Goal: Transaction & Acquisition: Purchase product/service

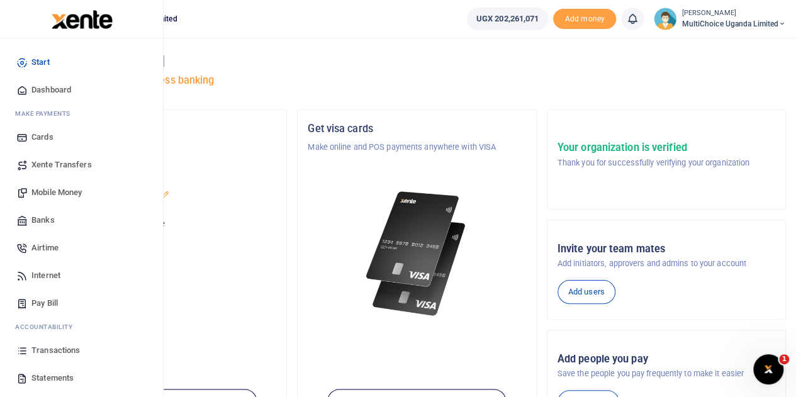
click at [51, 187] on span "Mobile Money" at bounding box center [56, 192] width 50 height 13
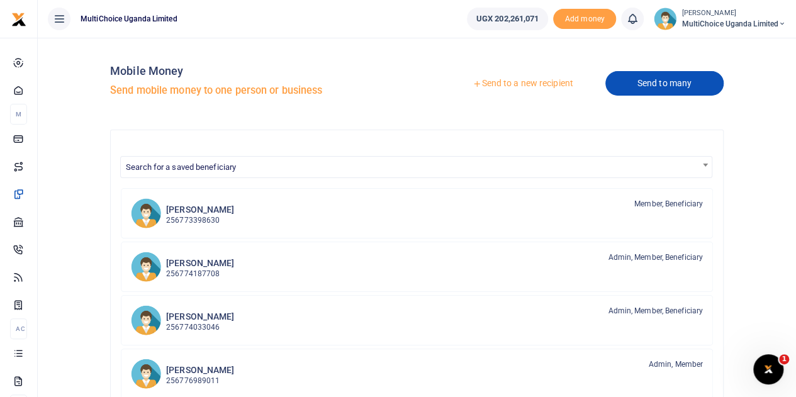
click at [682, 85] on link "Send to many" at bounding box center [665, 83] width 118 height 25
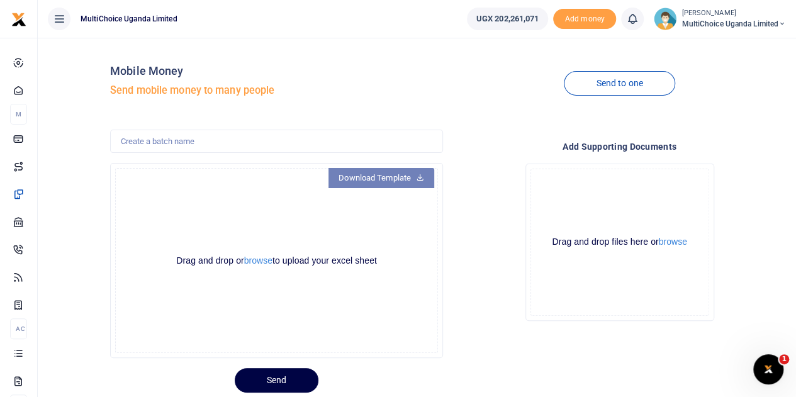
click at [417, 178] on icon at bounding box center [420, 176] width 8 height 9
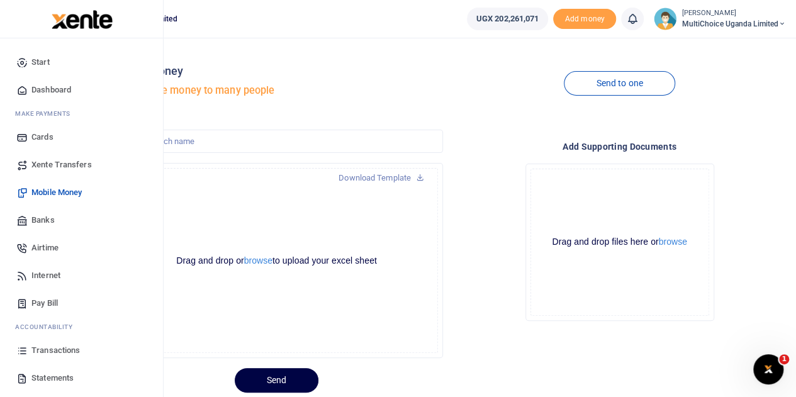
click at [44, 242] on span "Airtime" at bounding box center [44, 248] width 27 height 13
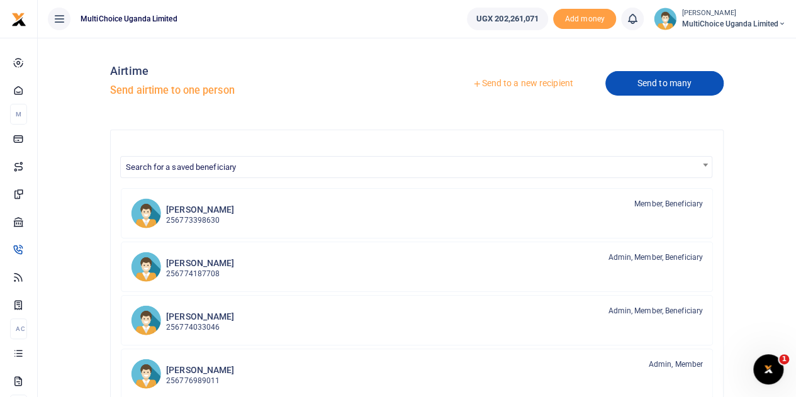
click at [671, 82] on link "Send to many" at bounding box center [665, 83] width 118 height 25
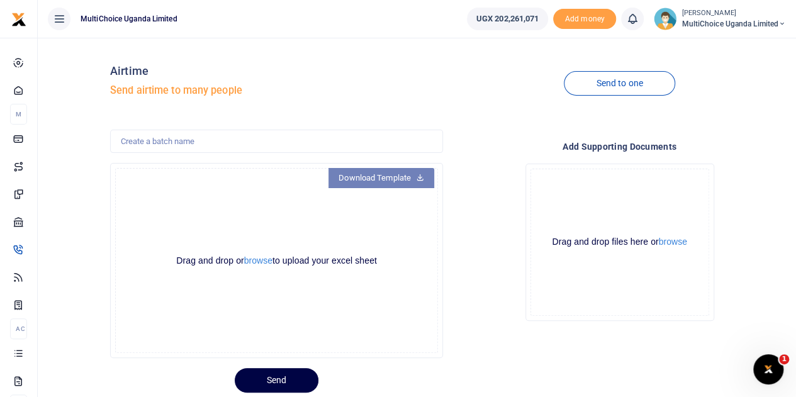
click at [398, 183] on link "Download Template" at bounding box center [382, 178] width 106 height 20
click at [696, 20] on span "MultiChoice Uganda Limited" at bounding box center [734, 23] width 104 height 11
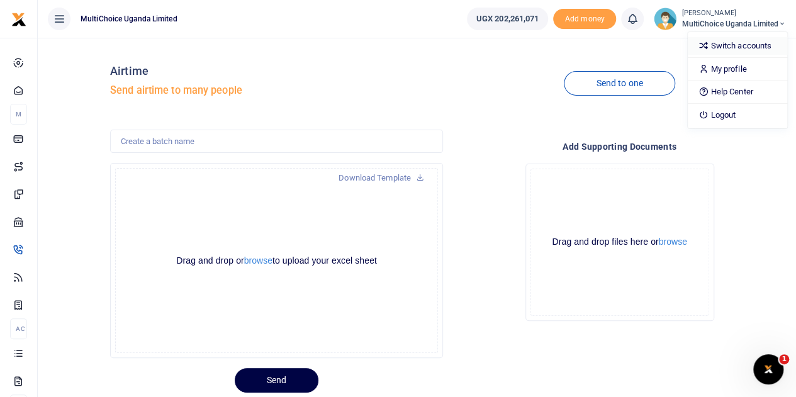
click at [724, 46] on link "Switch accounts" at bounding box center [737, 46] width 99 height 18
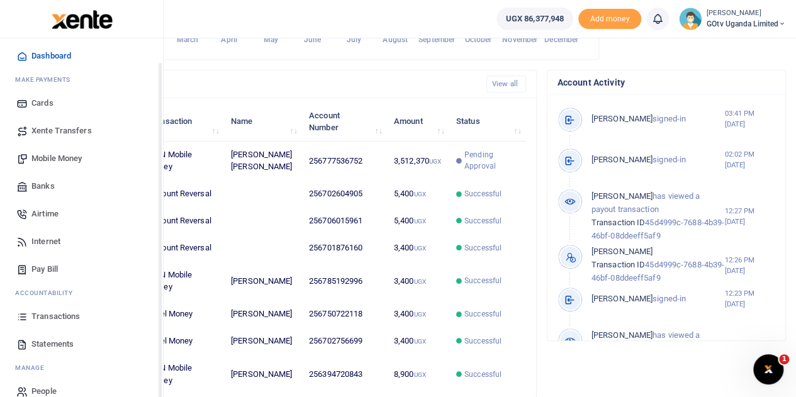
scroll to position [52, 0]
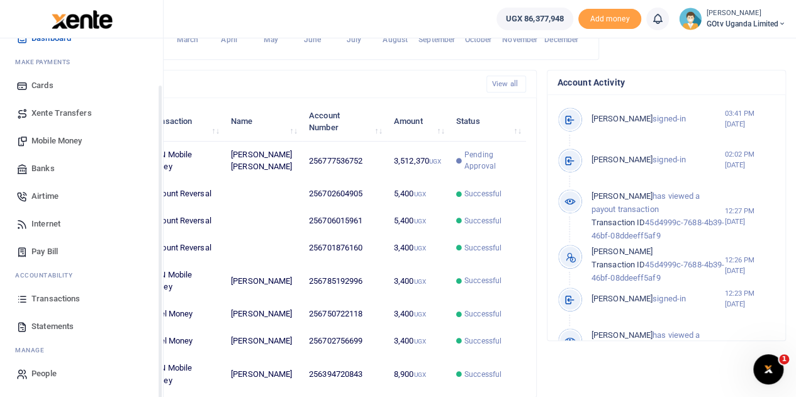
click at [57, 302] on span "Transactions" at bounding box center [55, 299] width 48 height 13
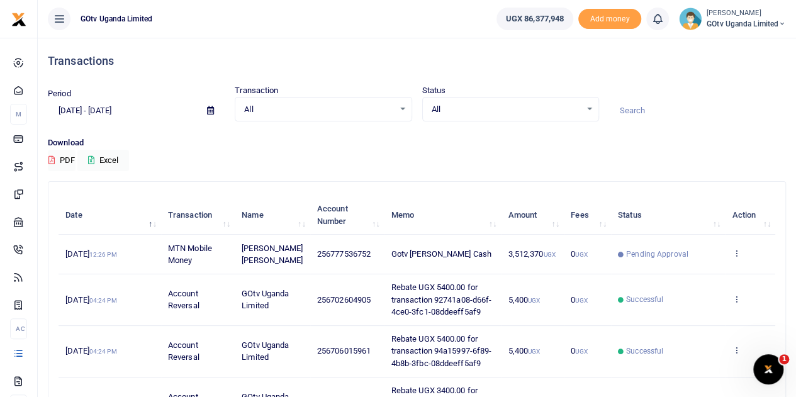
click at [781, 20] on icon at bounding box center [783, 24] width 8 height 9
click at [746, 48] on link "Switch accounts" at bounding box center [738, 46] width 99 height 18
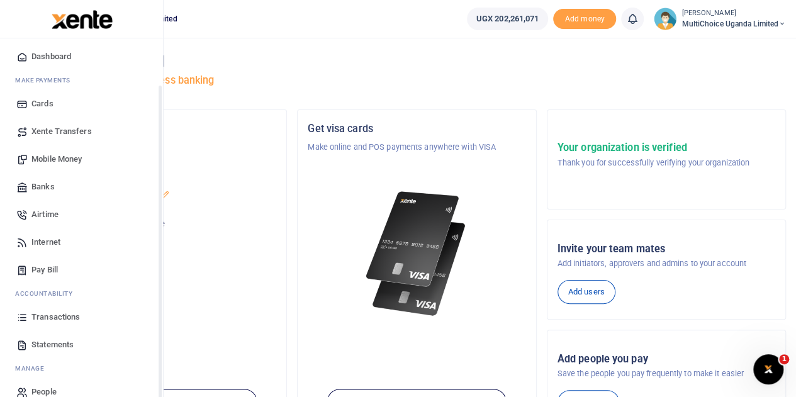
scroll to position [52, 0]
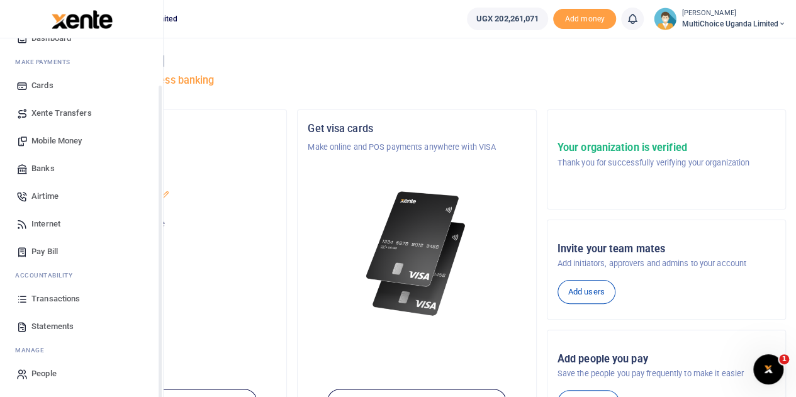
click at [45, 298] on span "Transactions" at bounding box center [55, 299] width 48 height 13
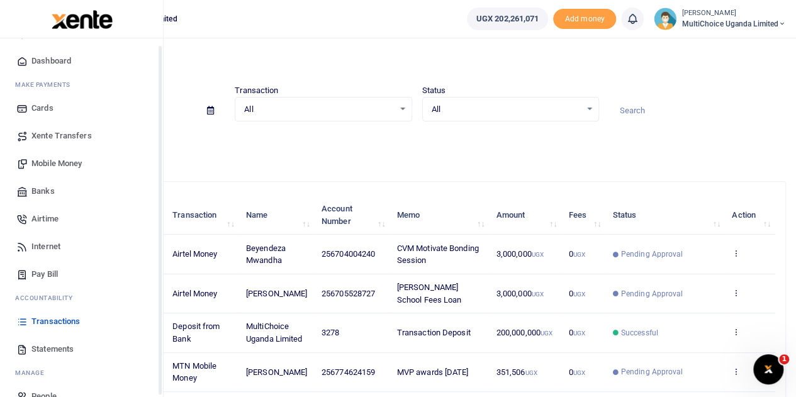
scroll to position [52, 0]
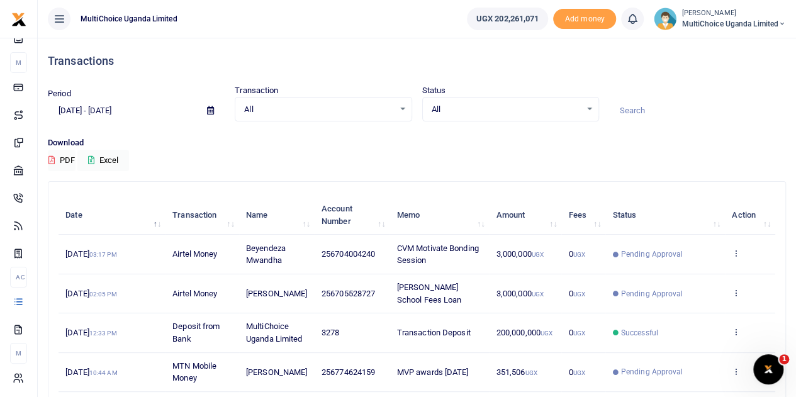
click at [582, 114] on div "All Select an option..." at bounding box center [511, 110] width 176 height 14
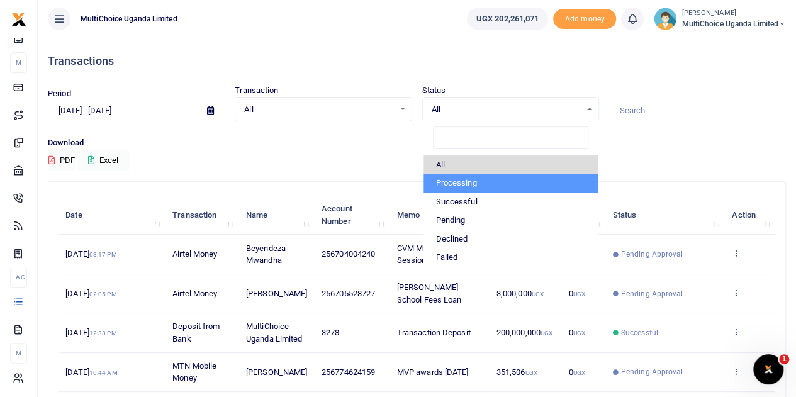
click at [500, 177] on li "Processing" at bounding box center [511, 183] width 174 height 19
select select "PROCESSING"
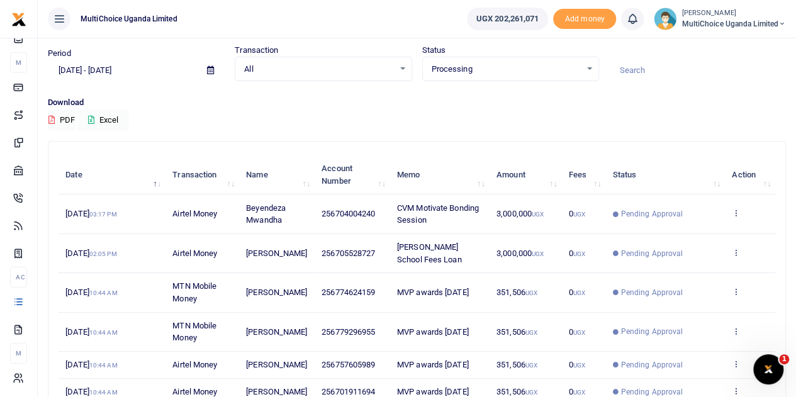
scroll to position [0, 0]
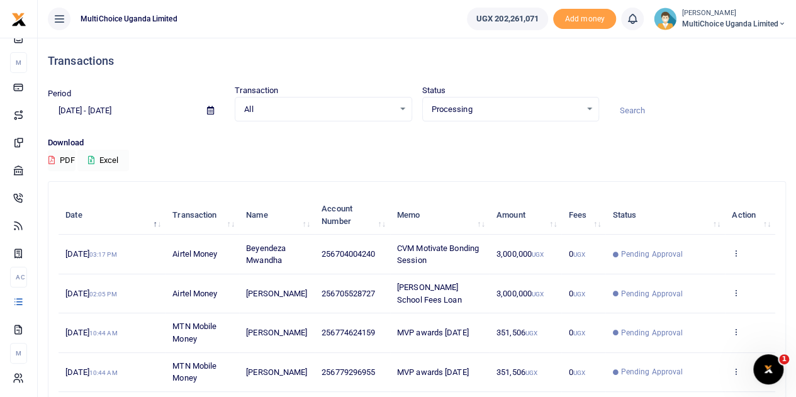
click at [89, 156] on button "Excel" at bounding box center [103, 160] width 52 height 21
drag, startPoint x: 443, startPoint y: 160, endPoint x: 363, endPoint y: 189, distance: 85.0
click at [442, 160] on div "Download PDF Excel" at bounding box center [417, 154] width 738 height 35
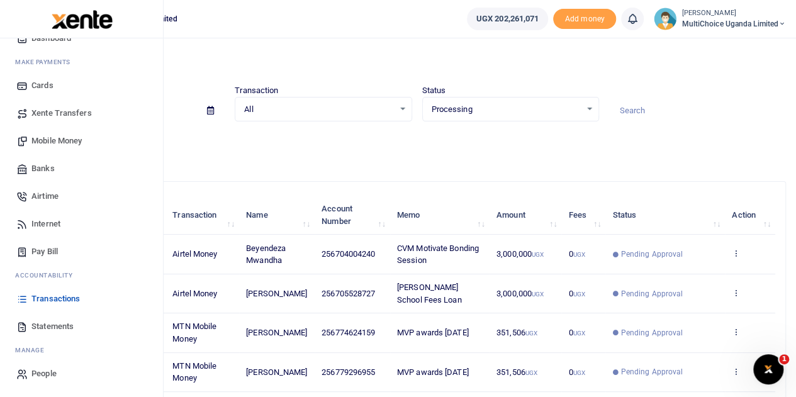
click at [74, 140] on span "Mobile Money" at bounding box center [56, 141] width 50 height 13
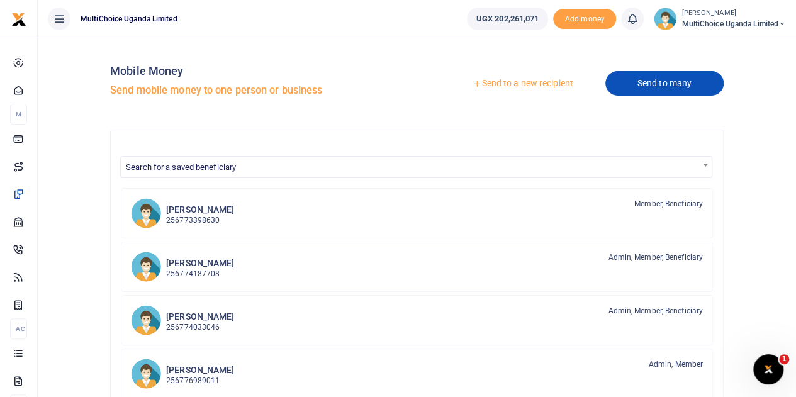
click at [680, 84] on link "Send to many" at bounding box center [665, 83] width 118 height 25
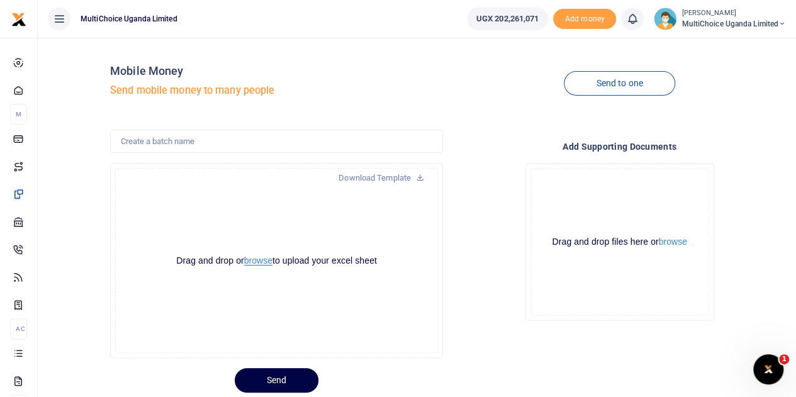
click at [269, 261] on button "browse" at bounding box center [258, 260] width 28 height 9
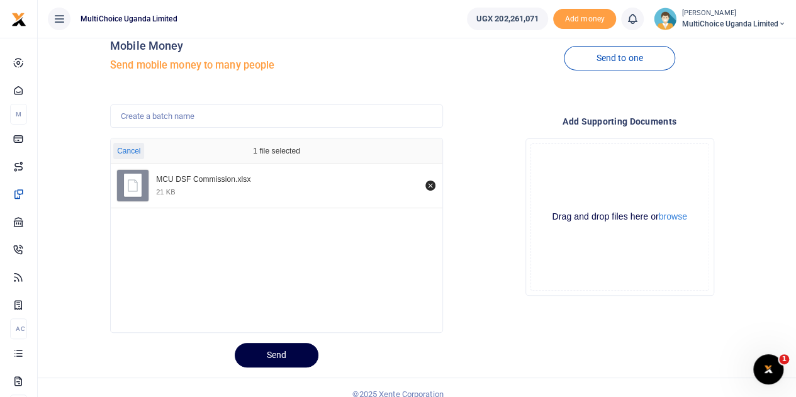
scroll to position [38, 0]
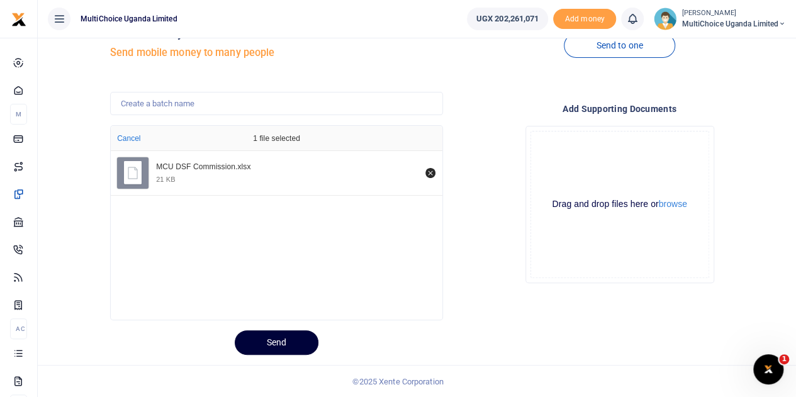
click at [278, 344] on button "Send" at bounding box center [277, 342] width 84 height 25
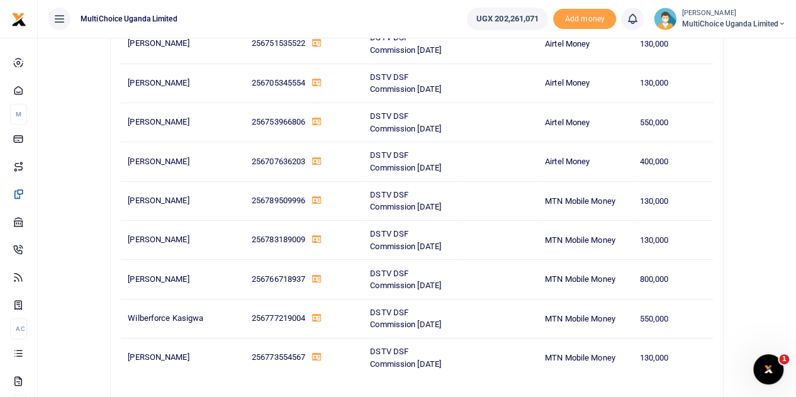
scroll to position [9464, 0]
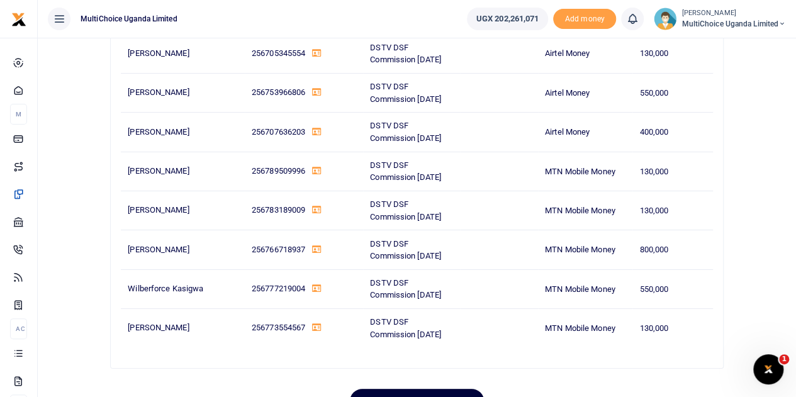
click at [409, 389] on button "Confirm and Send" at bounding box center [417, 401] width 134 height 25
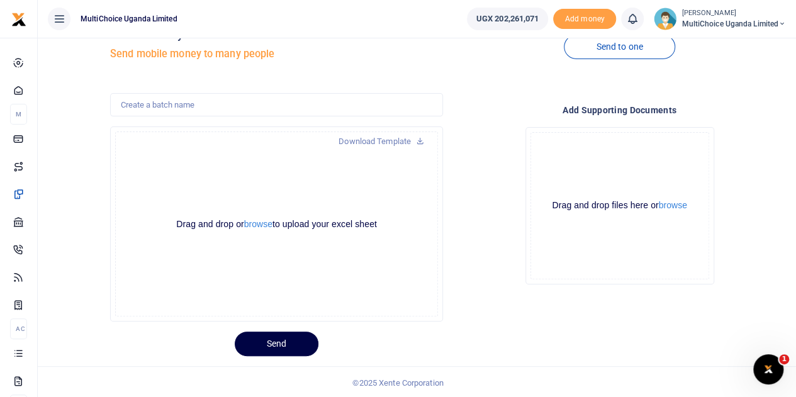
scroll to position [38, 0]
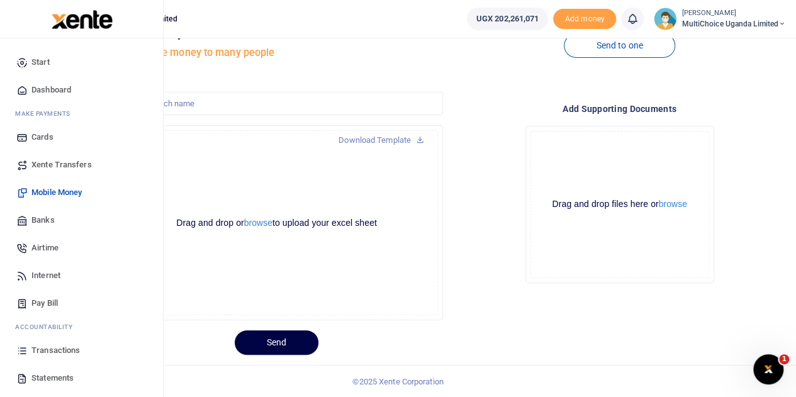
click at [41, 242] on span "Airtime" at bounding box center [44, 248] width 27 height 13
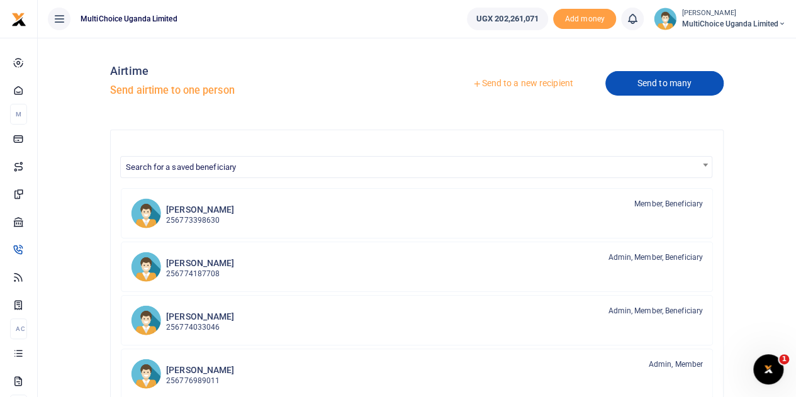
click at [685, 85] on link "Send to many" at bounding box center [665, 83] width 118 height 25
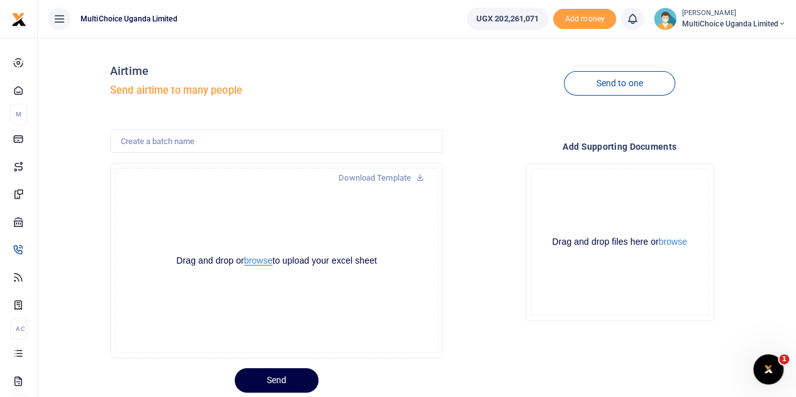
click at [263, 261] on button "browse" at bounding box center [258, 260] width 28 height 9
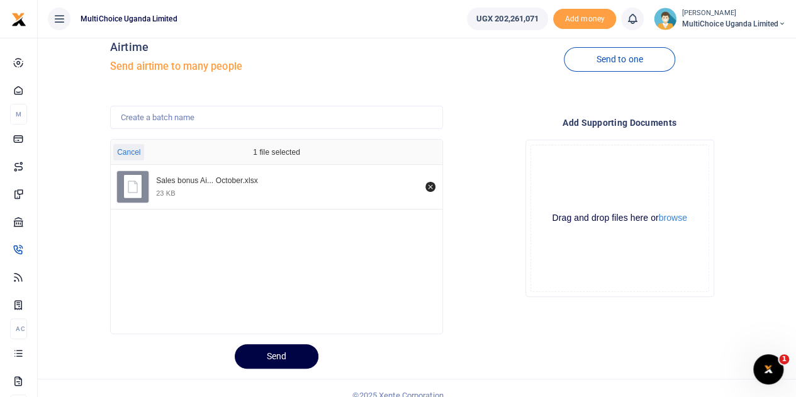
scroll to position [38, 0]
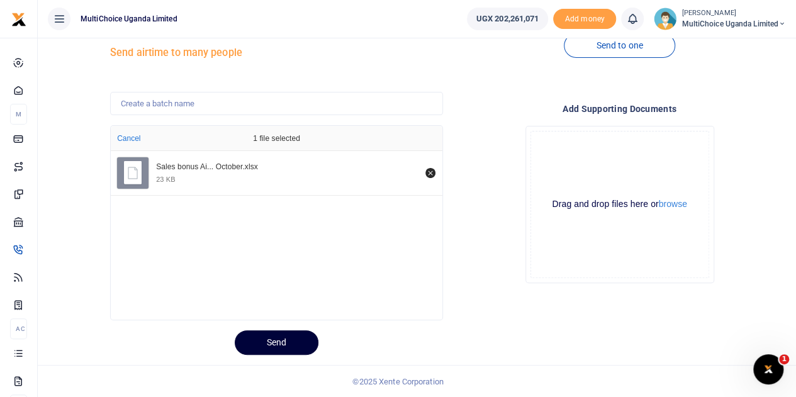
click at [277, 347] on button "Send" at bounding box center [277, 342] width 84 height 25
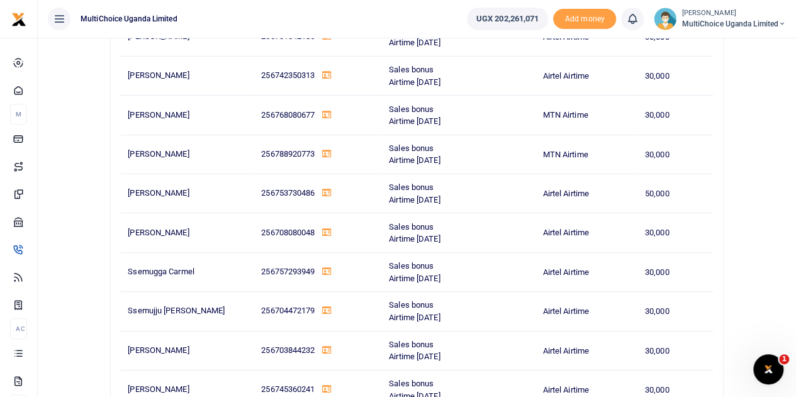
scroll to position [12274, 0]
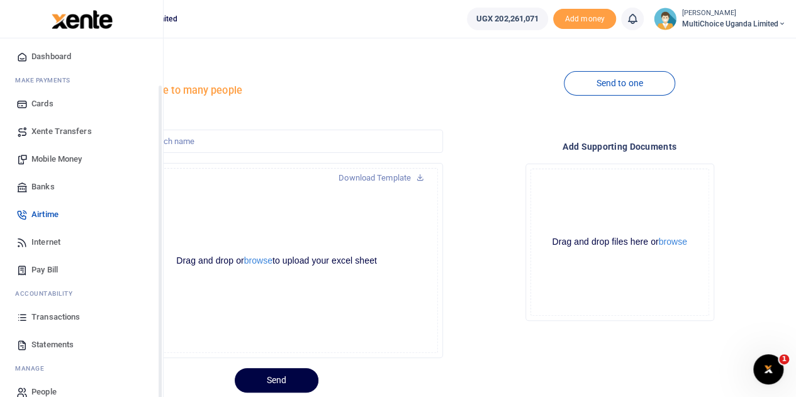
scroll to position [52, 0]
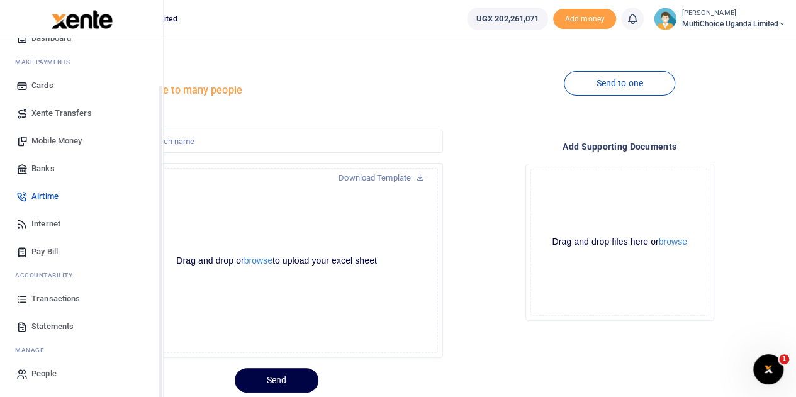
click at [57, 298] on span "Transactions" at bounding box center [55, 299] width 48 height 13
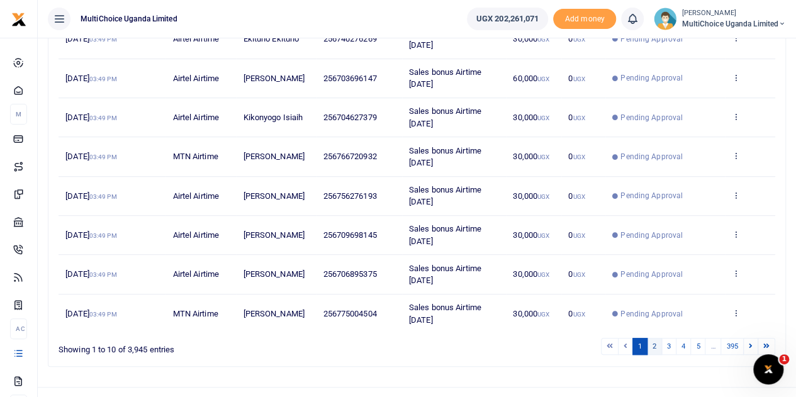
scroll to position [313, 0]
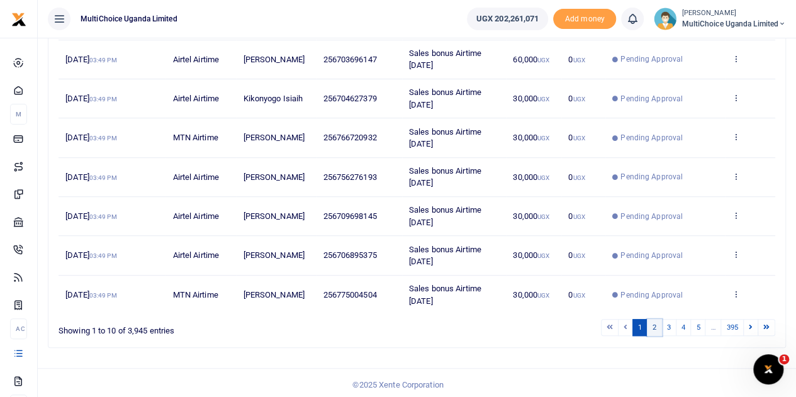
click at [653, 325] on link "2" at bounding box center [654, 327] width 15 height 17
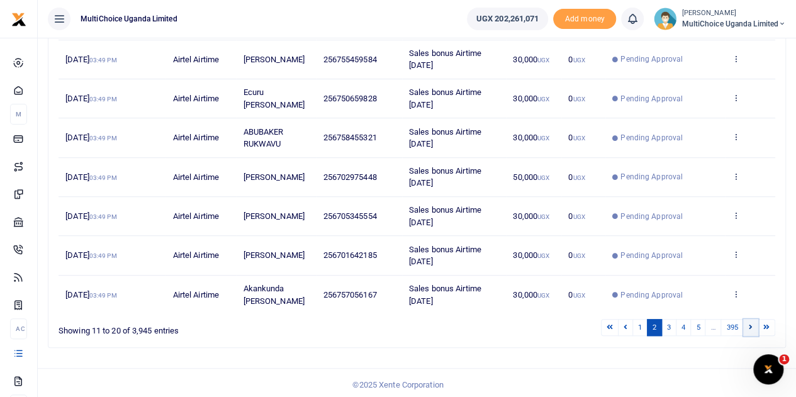
click at [752, 325] on icon at bounding box center [751, 327] width 4 height 7
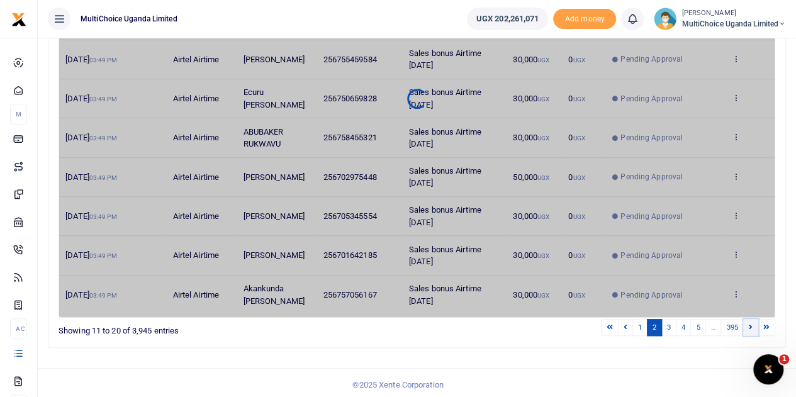
click at [752, 325] on icon at bounding box center [751, 327] width 4 height 7
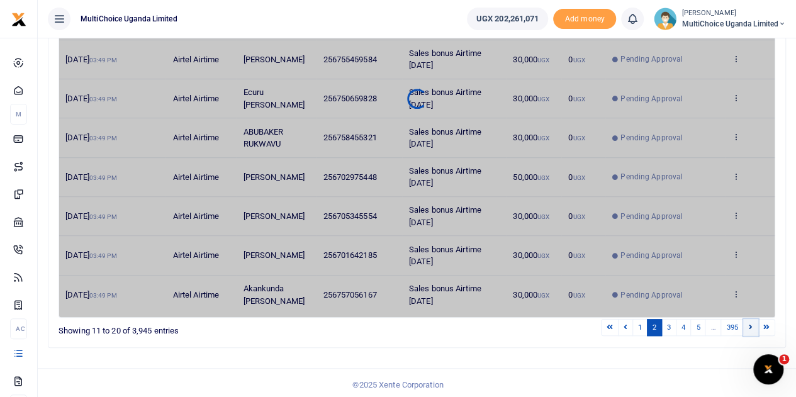
click at [752, 325] on icon at bounding box center [751, 327] width 4 height 7
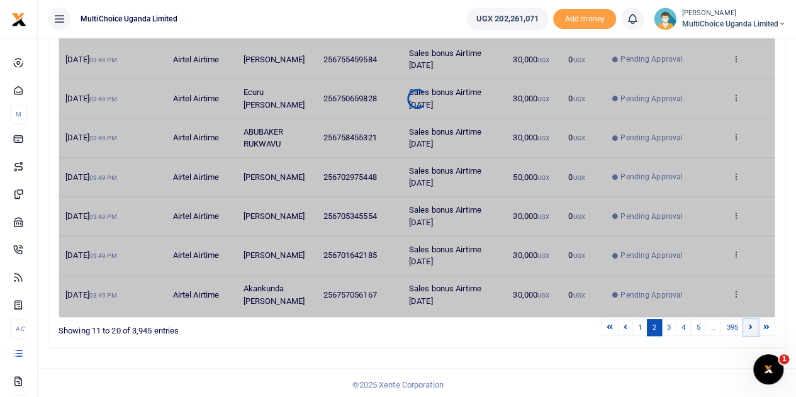
click at [752, 325] on icon at bounding box center [751, 327] width 4 height 7
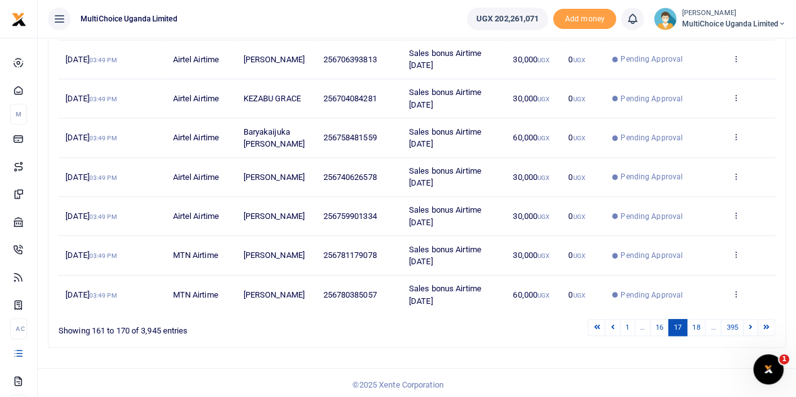
click at [752, 325] on icon at bounding box center [751, 327] width 4 height 7
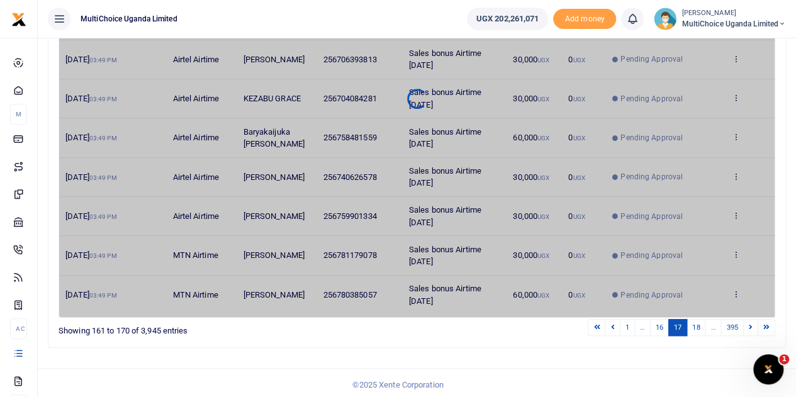
click at [752, 325] on icon at bounding box center [751, 327] width 4 height 7
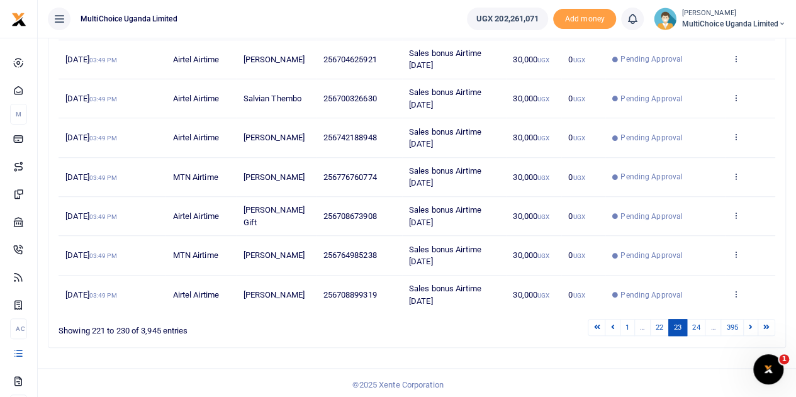
click at [752, 325] on icon at bounding box center [751, 327] width 4 height 7
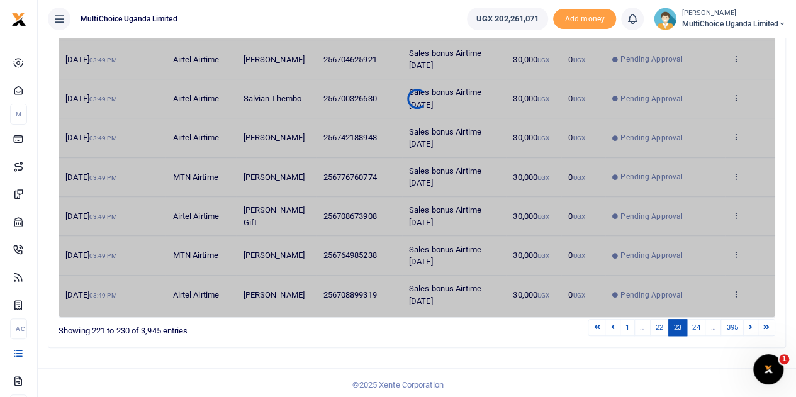
click at [752, 325] on icon at bounding box center [751, 327] width 4 height 7
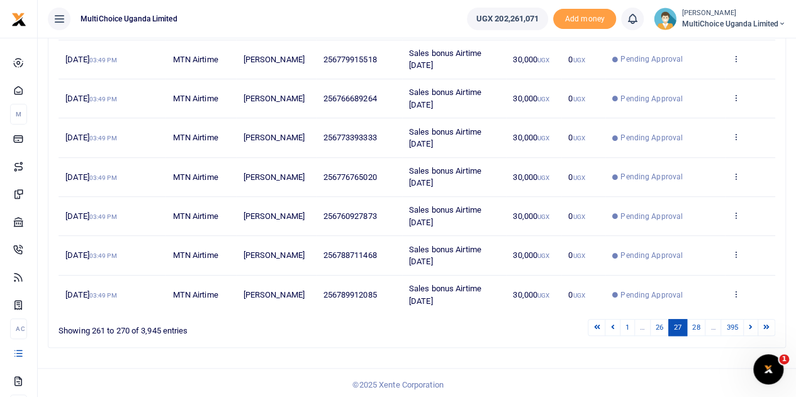
click at [752, 325] on icon at bounding box center [751, 327] width 4 height 7
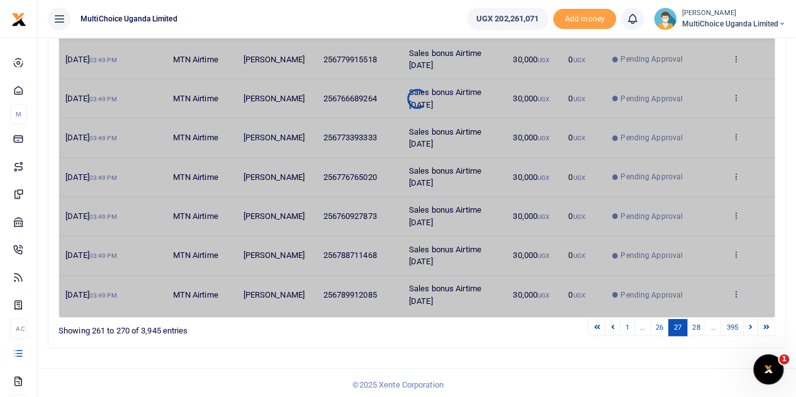
click at [752, 325] on icon at bounding box center [751, 327] width 4 height 7
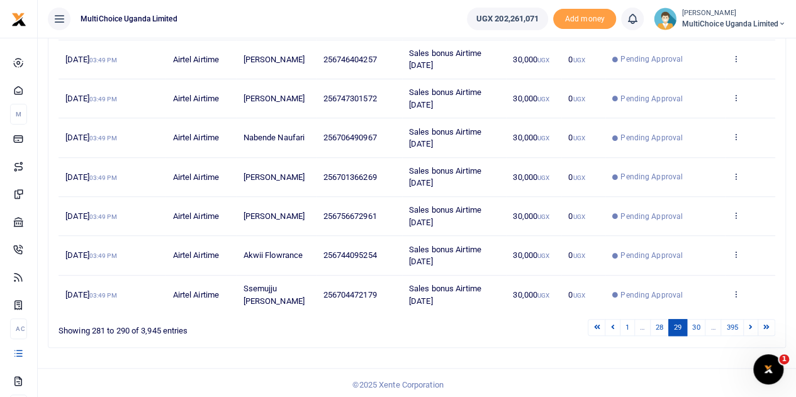
click at [752, 325] on icon at bounding box center [751, 327] width 4 height 7
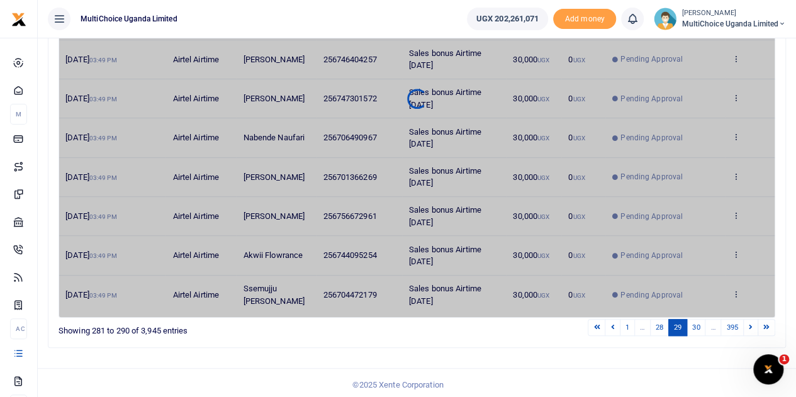
click at [752, 325] on icon at bounding box center [751, 327] width 4 height 7
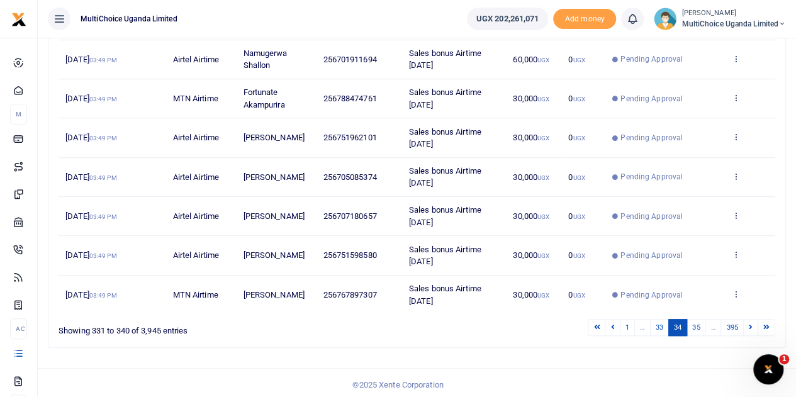
click at [752, 325] on icon at bounding box center [751, 327] width 4 height 7
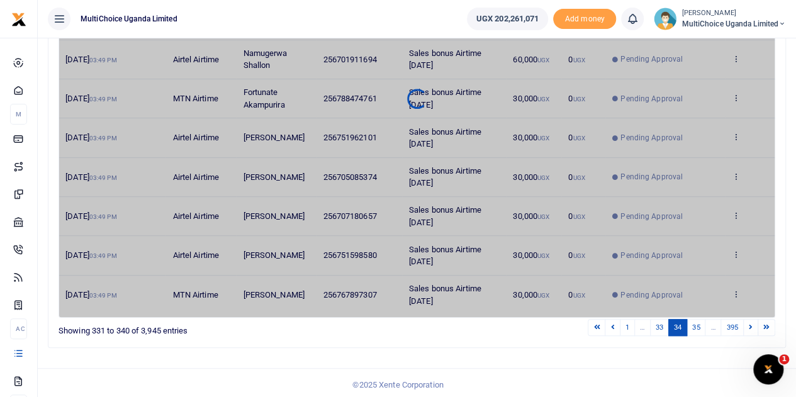
click at [752, 325] on icon at bounding box center [751, 327] width 4 height 7
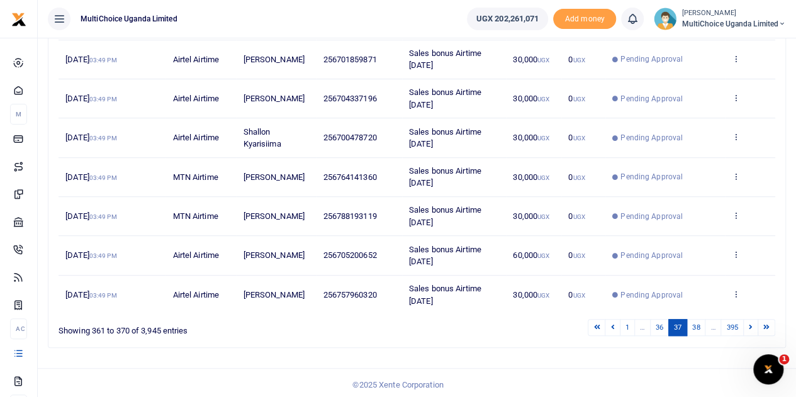
click at [752, 325] on icon at bounding box center [751, 327] width 4 height 7
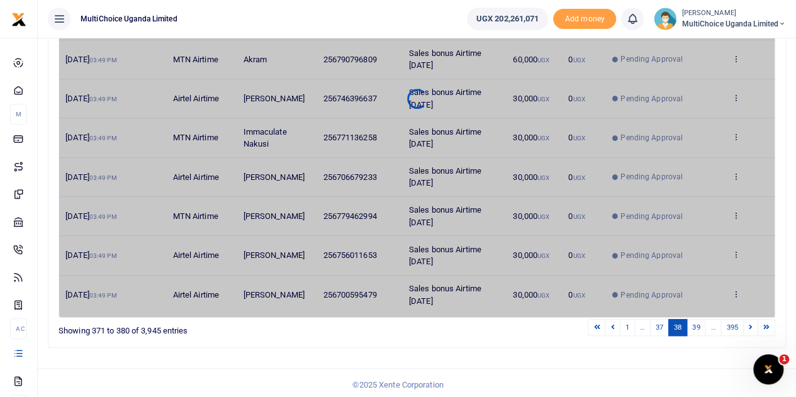
click at [752, 325] on icon at bounding box center [751, 327] width 4 height 7
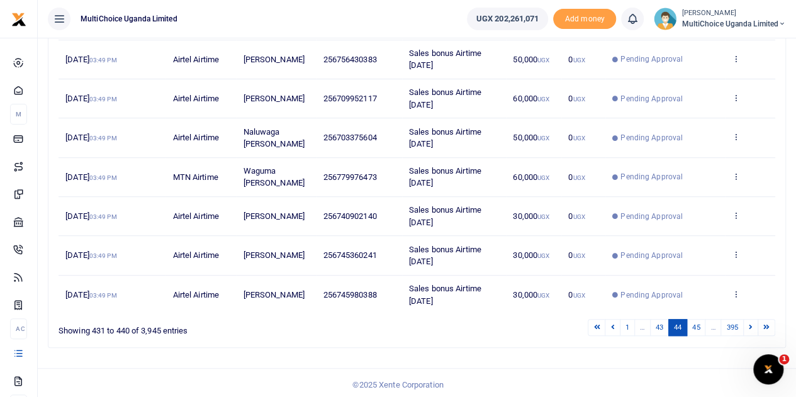
click at [752, 325] on icon at bounding box center [751, 327] width 4 height 7
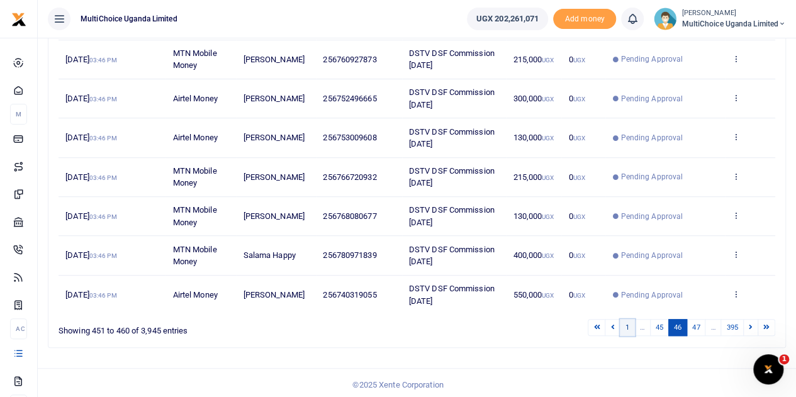
click at [629, 325] on link "1" at bounding box center [627, 327] width 15 height 17
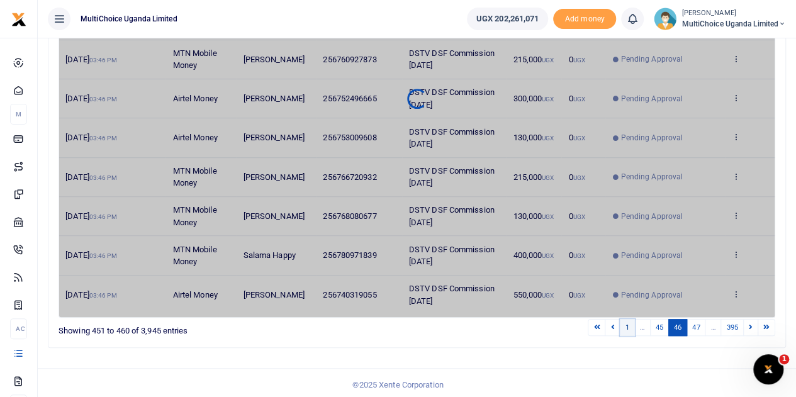
click at [629, 325] on link "1" at bounding box center [627, 327] width 15 height 17
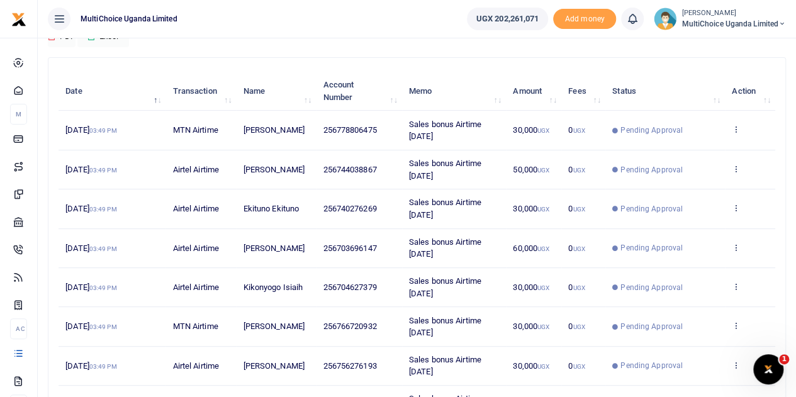
scroll to position [0, 0]
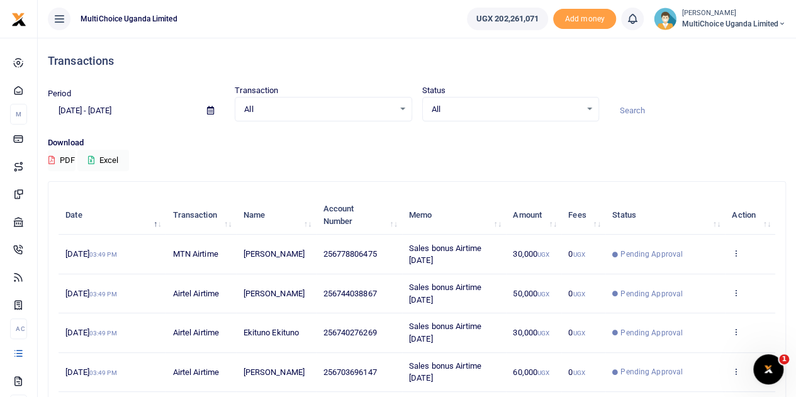
click at [584, 106] on div "All Select an option..." at bounding box center [511, 110] width 176 height 14
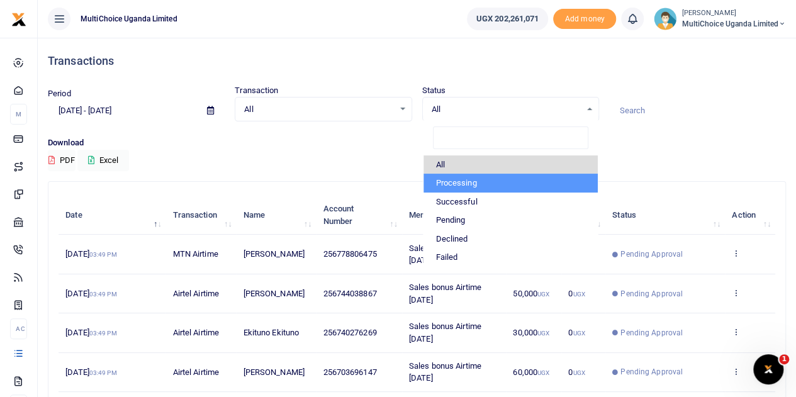
click at [504, 183] on li "Processing" at bounding box center [511, 183] width 174 height 19
select select "PROCESSING"
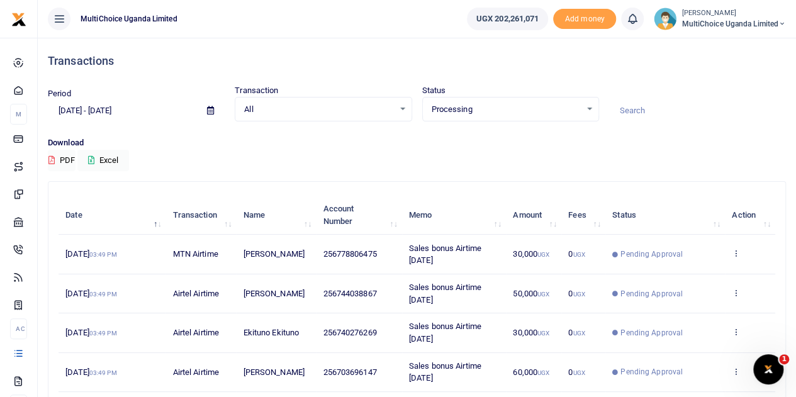
click at [514, 152] on div "Download PDF Excel" at bounding box center [417, 154] width 738 height 35
click at [94, 162] on icon at bounding box center [91, 160] width 6 height 8
click at [93, 157] on icon at bounding box center [91, 160] width 6 height 8
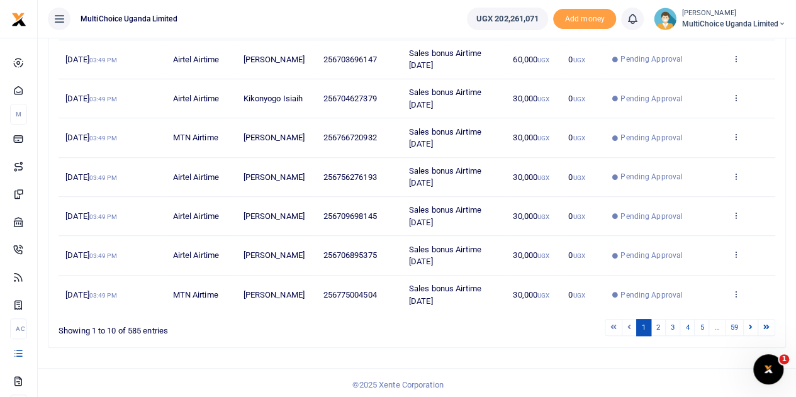
scroll to position [124, 0]
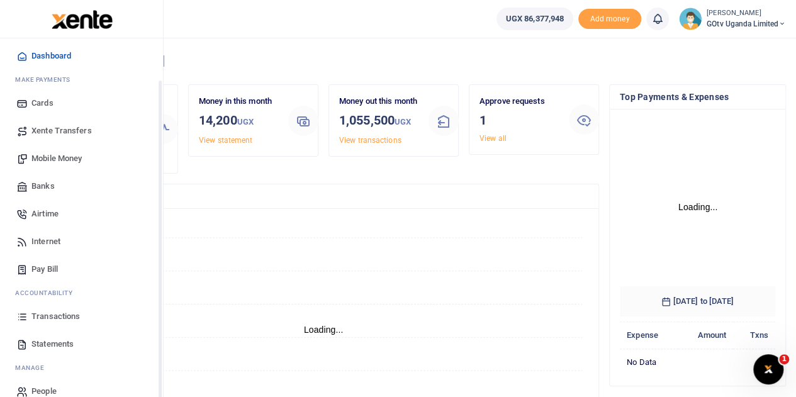
scroll to position [52, 0]
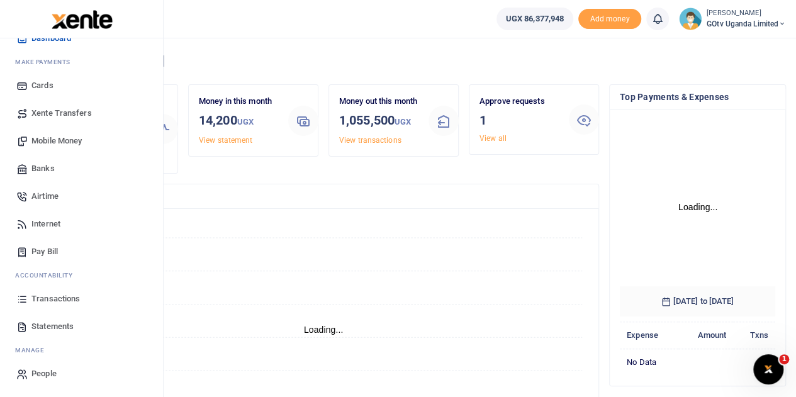
click at [68, 138] on span "Mobile Money" at bounding box center [56, 141] width 50 height 13
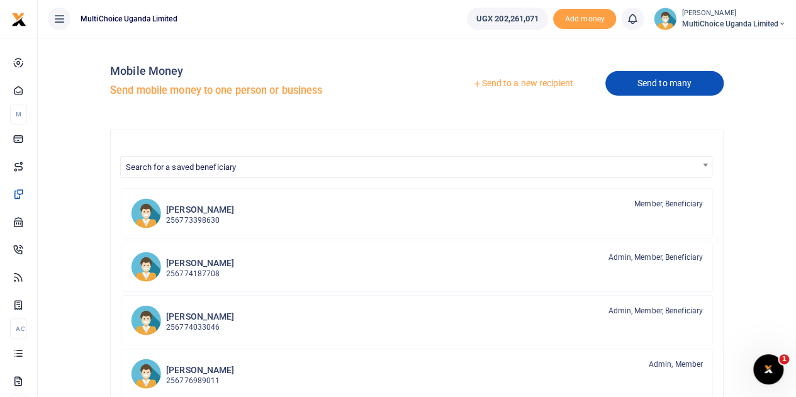
click at [667, 79] on link "Send to many" at bounding box center [665, 83] width 118 height 25
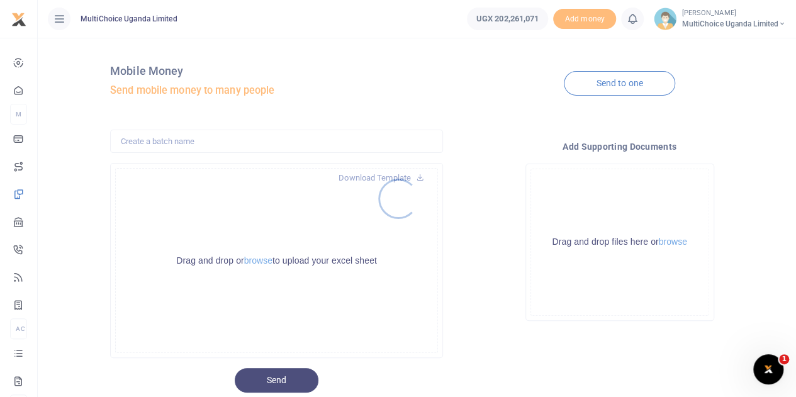
click at [259, 260] on div at bounding box center [398, 198] width 796 height 397
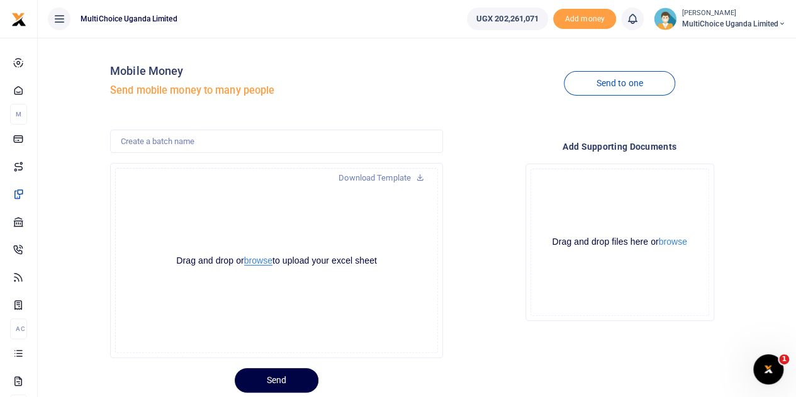
click at [259, 260] on button "browse" at bounding box center [258, 260] width 28 height 9
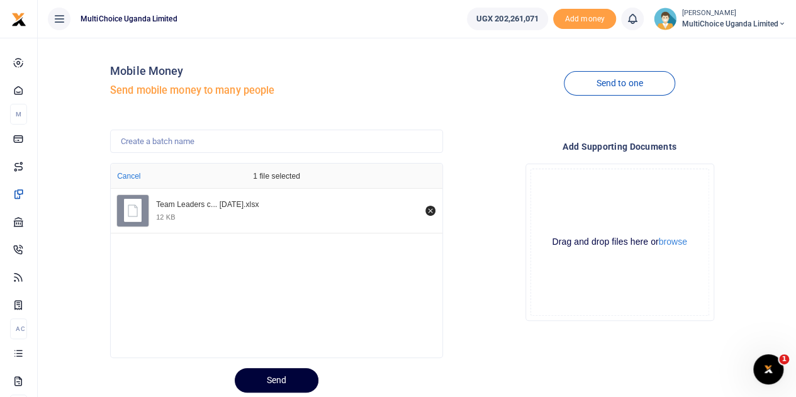
click at [281, 380] on button "Send" at bounding box center [277, 380] width 84 height 25
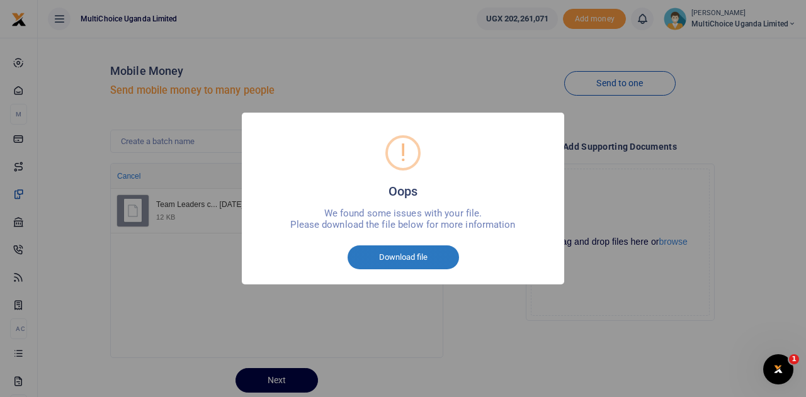
click at [404, 252] on button "Download file" at bounding box center [402, 257] width 111 height 24
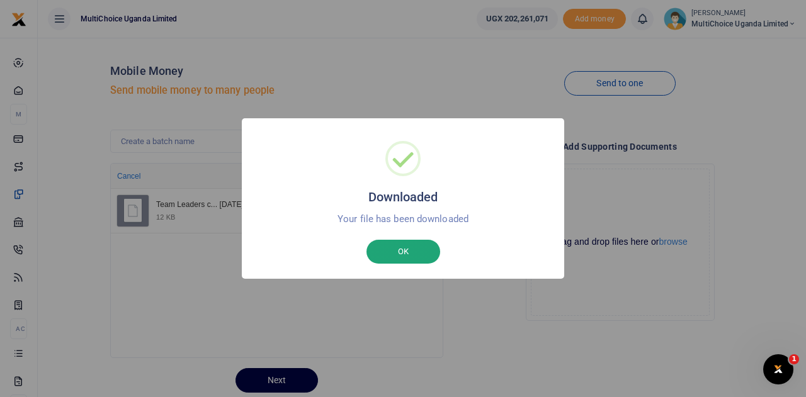
click at [406, 250] on button "OK" at bounding box center [403, 252] width 74 height 24
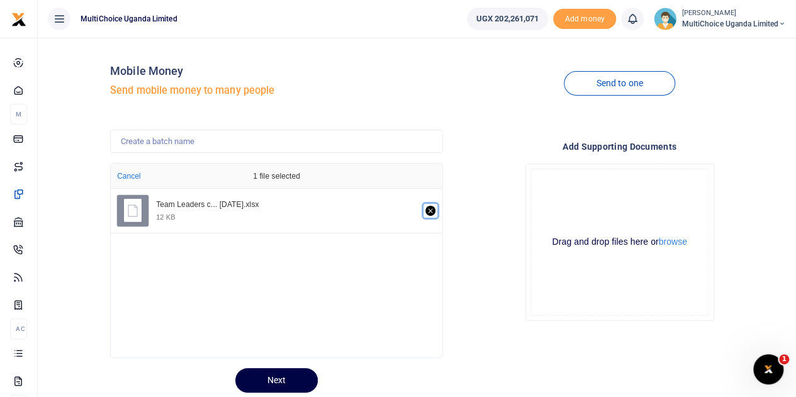
click at [431, 212] on icon "Remove file" at bounding box center [431, 211] width 10 height 10
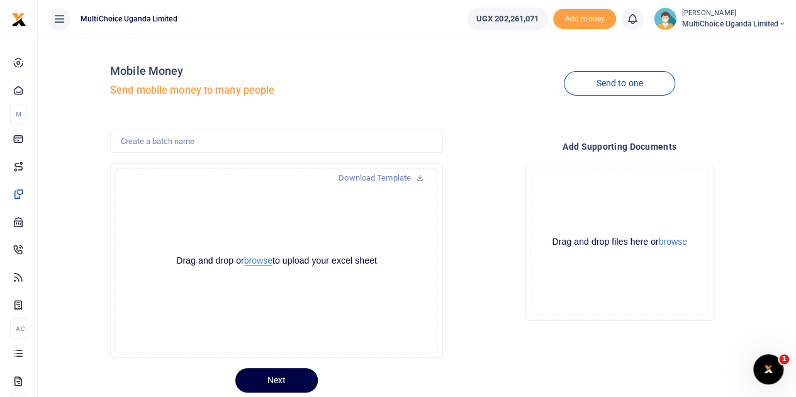
click at [264, 262] on button "browse" at bounding box center [258, 260] width 28 height 9
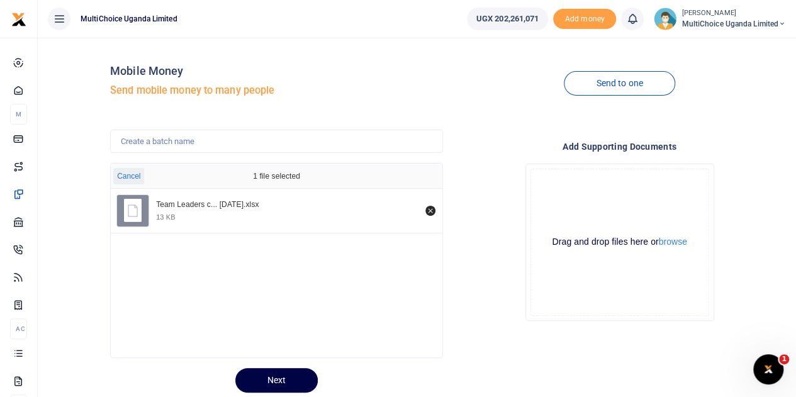
scroll to position [38, 0]
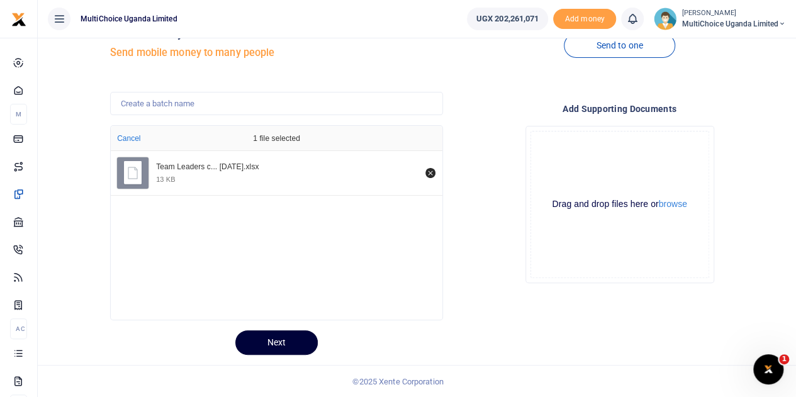
click at [284, 337] on button "Next" at bounding box center [276, 342] width 82 height 25
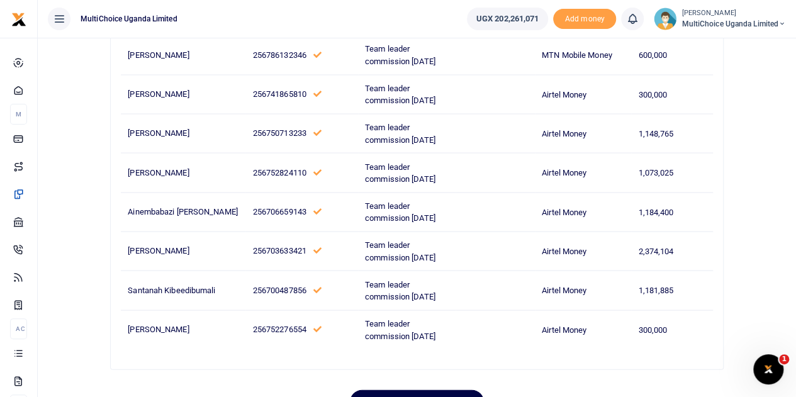
scroll to position [1217, 0]
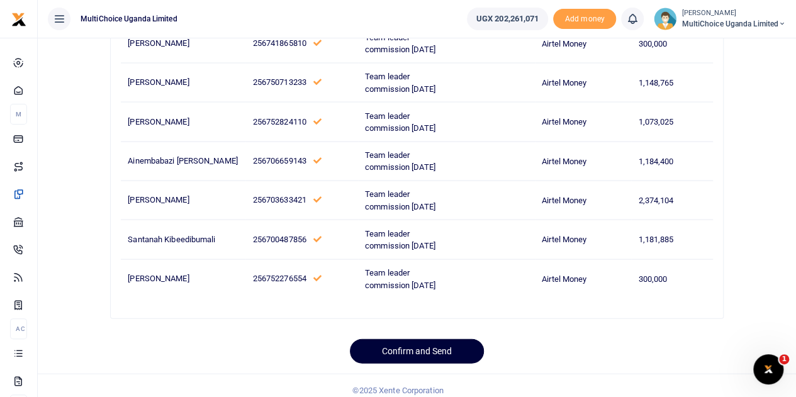
click at [420, 340] on button "Confirm and Send" at bounding box center [417, 351] width 134 height 25
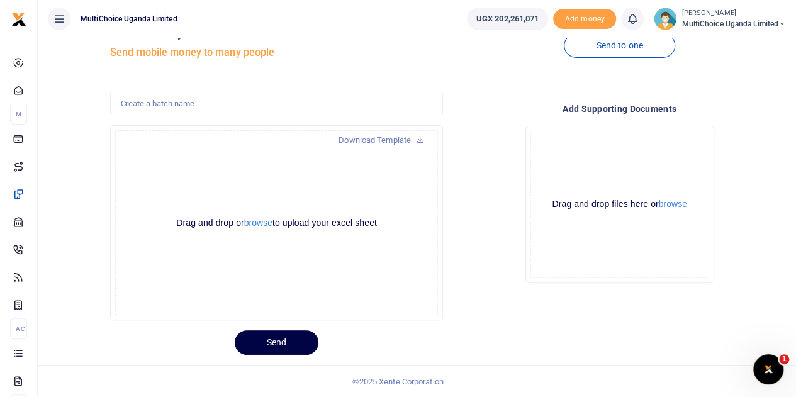
click at [734, 19] on span "MultiChoice Uganda Limited" at bounding box center [734, 23] width 104 height 11
click at [735, 42] on link "Switch accounts" at bounding box center [737, 46] width 99 height 18
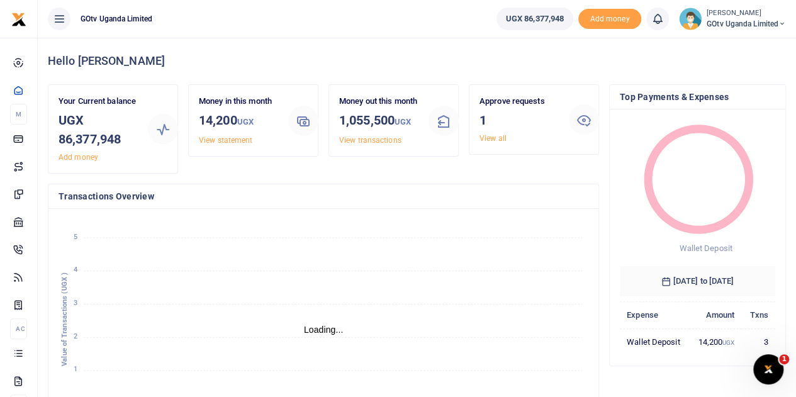
scroll to position [10, 10]
click at [769, 127] on foreignobject "Wallet Deposit" at bounding box center [698, 190] width 156 height 140
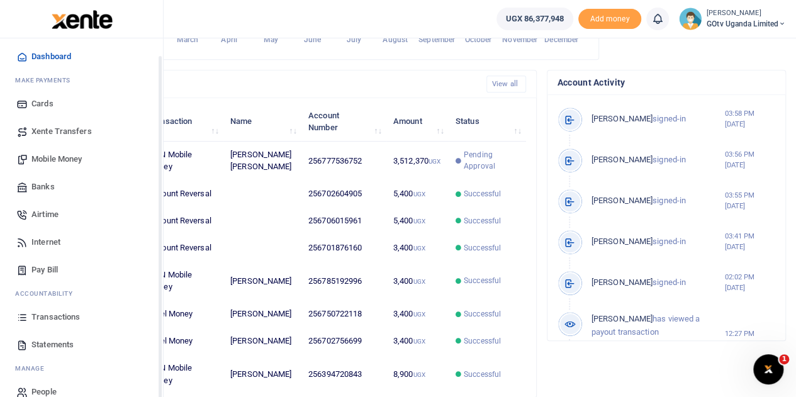
scroll to position [52, 0]
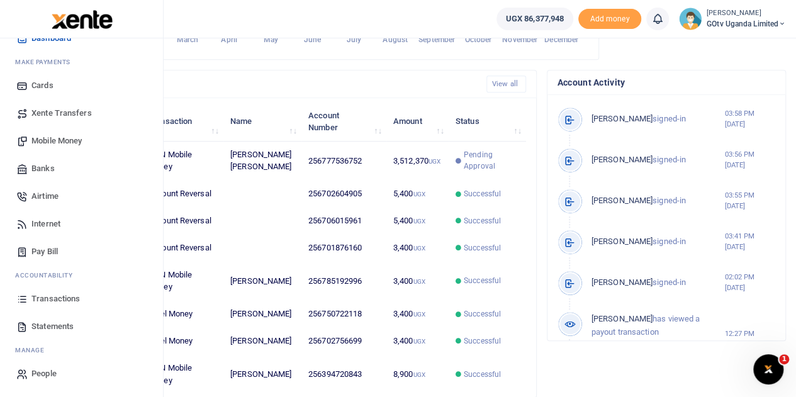
click at [59, 142] on span "Mobile Money" at bounding box center [56, 141] width 50 height 13
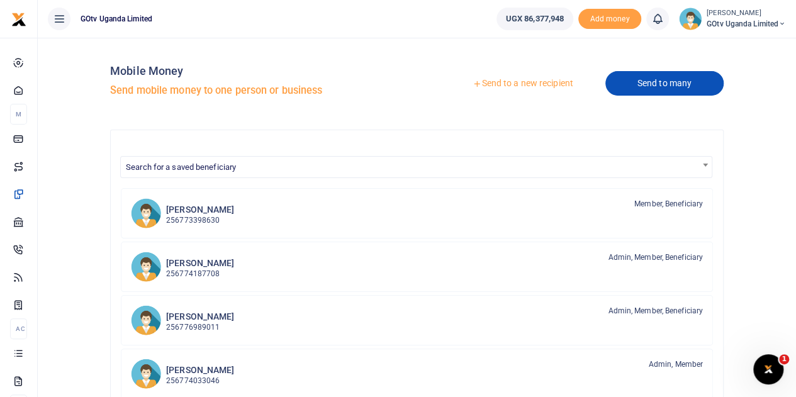
click at [649, 79] on link "Send to many" at bounding box center [665, 83] width 118 height 25
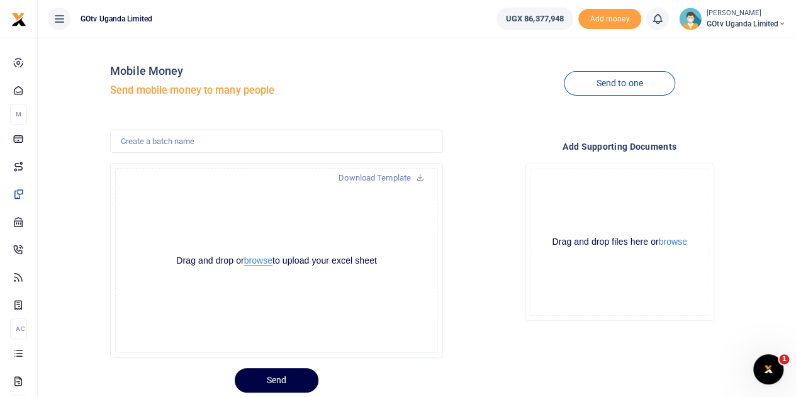
click at [256, 259] on button "browse" at bounding box center [258, 260] width 28 height 9
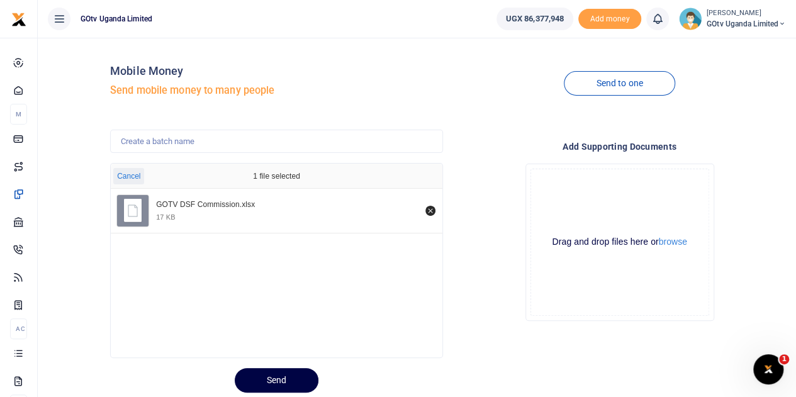
scroll to position [38, 0]
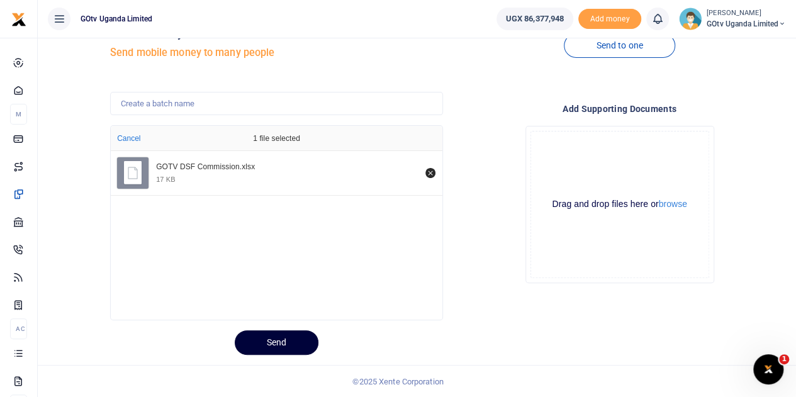
click at [271, 342] on button "Send" at bounding box center [277, 342] width 84 height 25
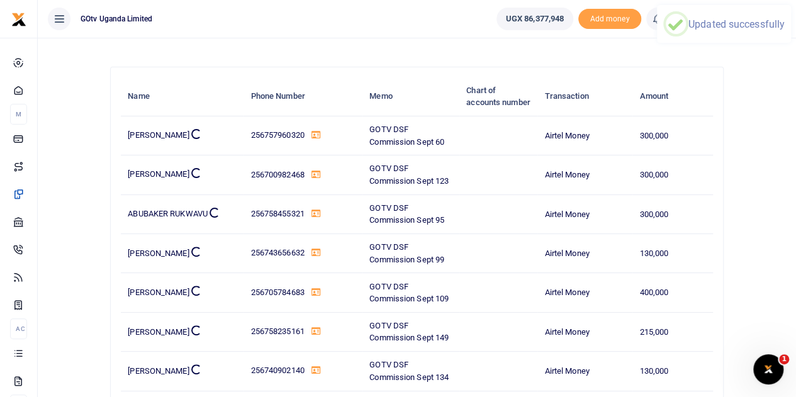
scroll to position [0, 0]
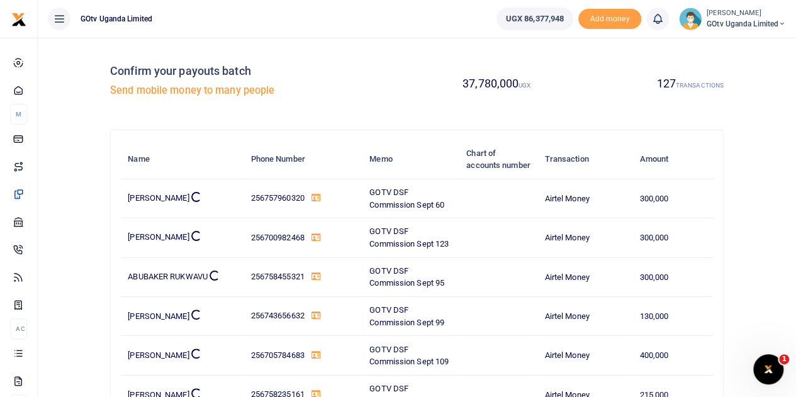
click at [694, 240] on td "300,000" at bounding box center [673, 237] width 81 height 39
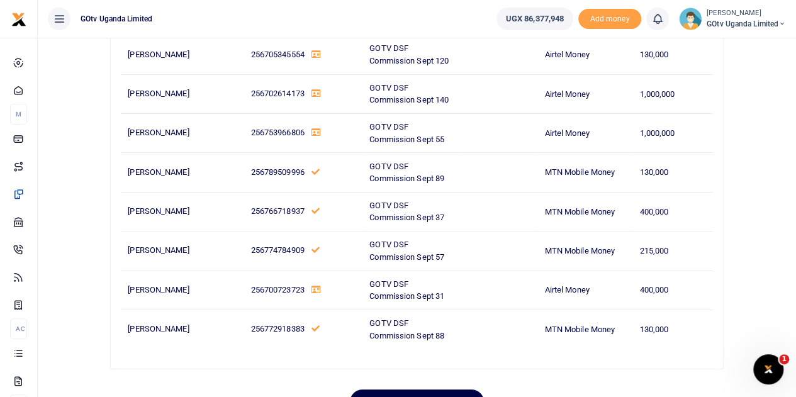
scroll to position [4850, 0]
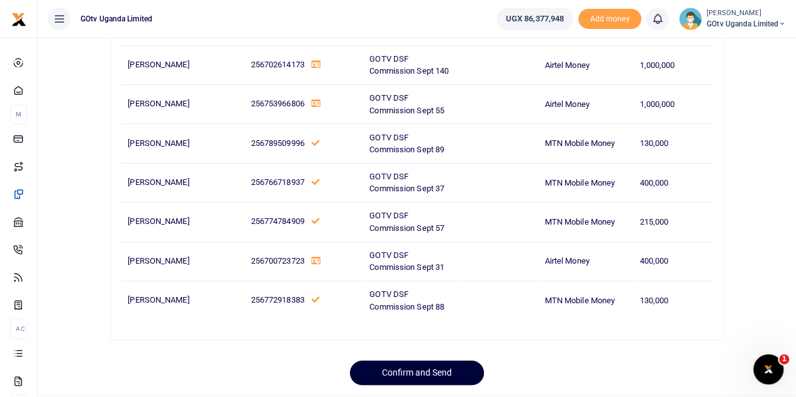
click at [429, 361] on button "Confirm and Send" at bounding box center [417, 373] width 134 height 25
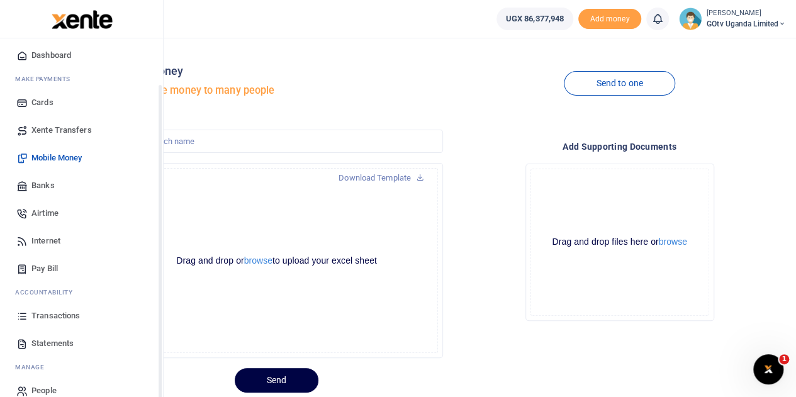
scroll to position [52, 0]
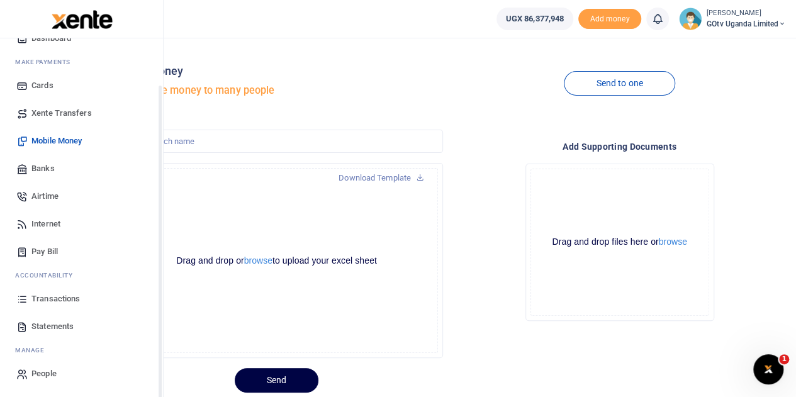
click at [46, 295] on span "Transactions" at bounding box center [55, 299] width 48 height 13
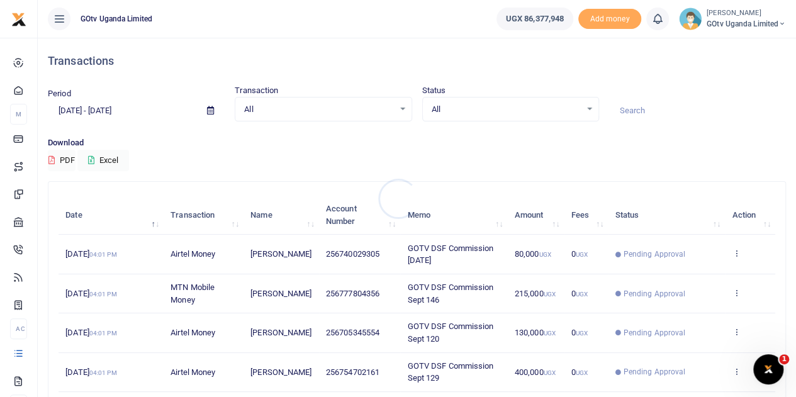
click at [588, 108] on div at bounding box center [398, 198] width 796 height 397
click at [588, 108] on div "All Select an option..." at bounding box center [511, 110] width 176 height 14
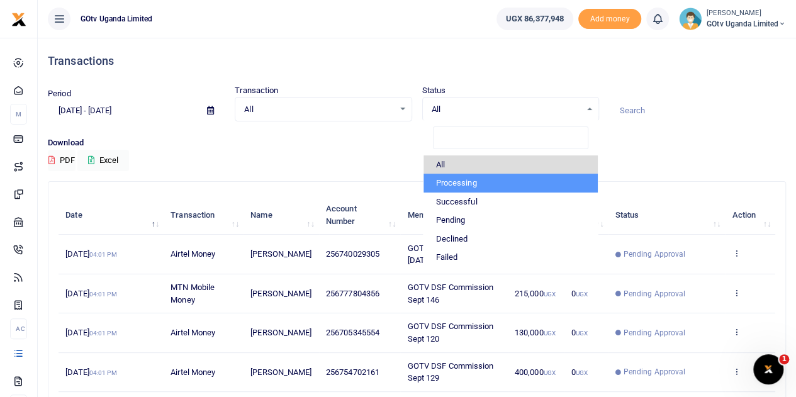
click at [463, 181] on li "Processing" at bounding box center [511, 183] width 174 height 19
select select "PROCESSING"
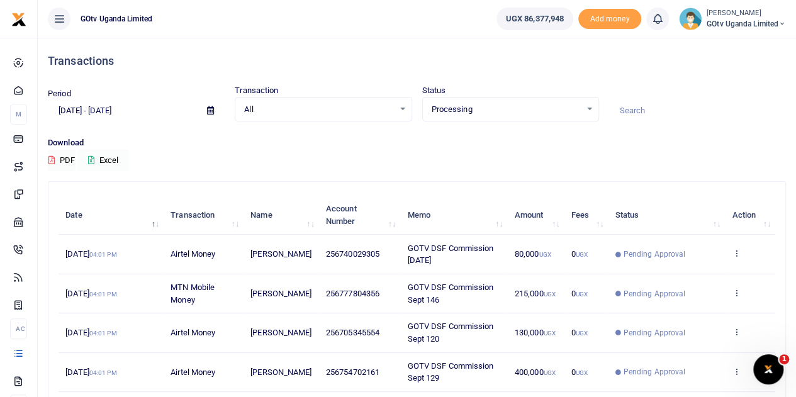
click at [94, 159] on icon at bounding box center [91, 160] width 6 height 8
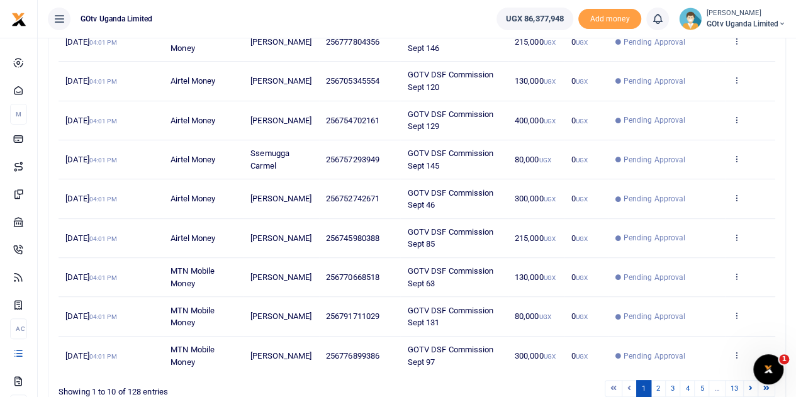
scroll to position [313, 0]
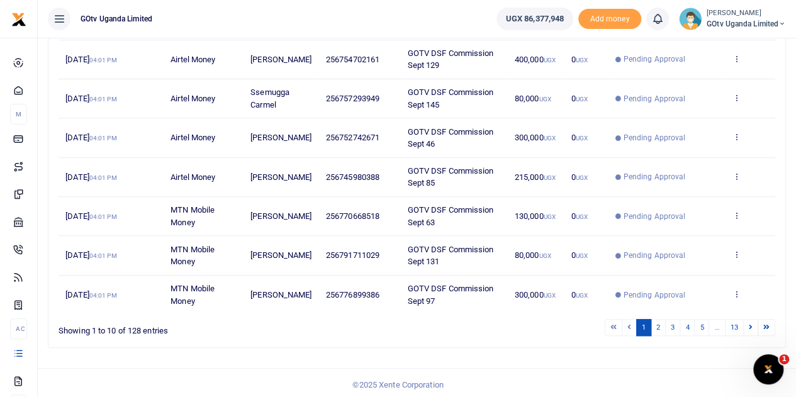
click at [508, 307] on td "300,000 UGX" at bounding box center [536, 295] width 57 height 38
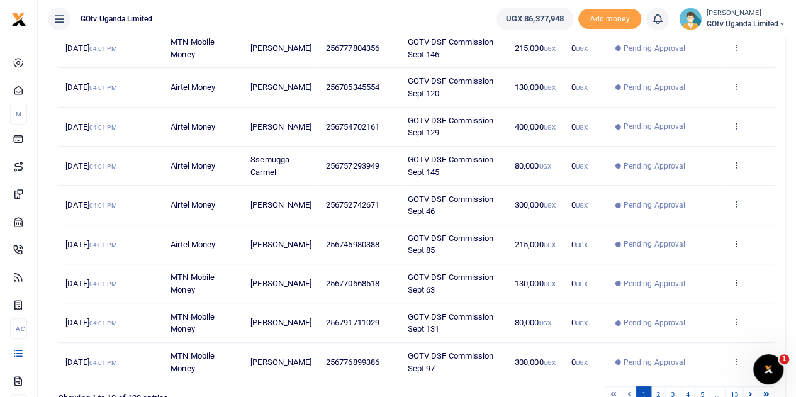
scroll to position [124, 0]
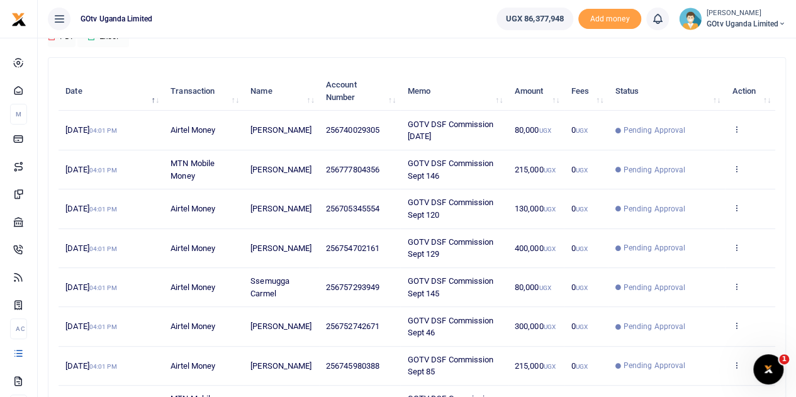
click at [721, 17] on small "[PERSON_NAME]" at bounding box center [746, 13] width 79 height 11
click at [736, 45] on link "Switch accounts" at bounding box center [738, 46] width 99 height 18
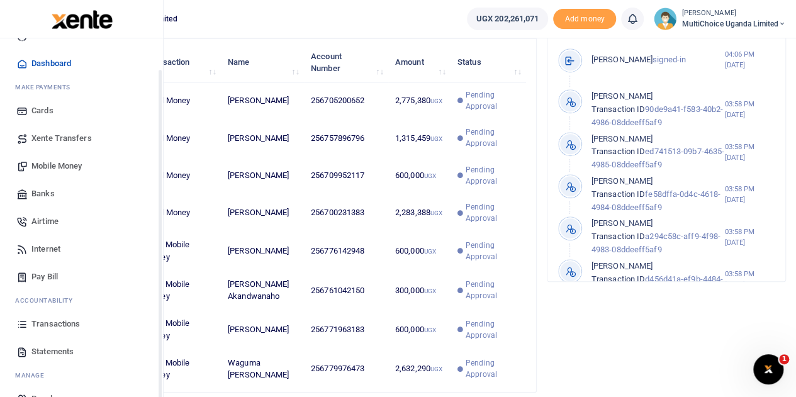
scroll to position [52, 0]
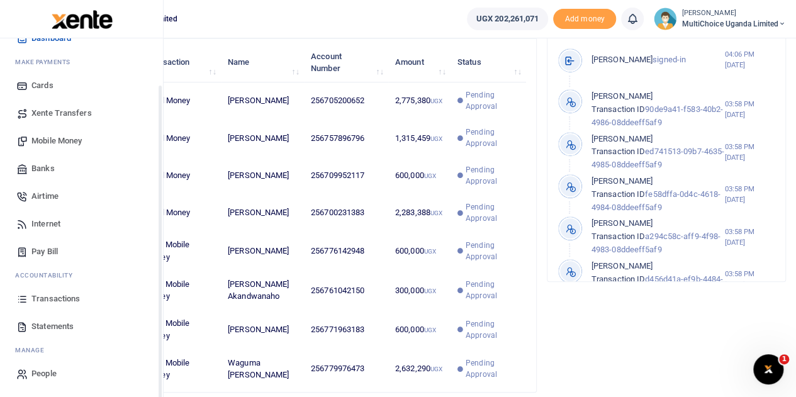
click at [45, 299] on span "Transactions" at bounding box center [55, 299] width 48 height 13
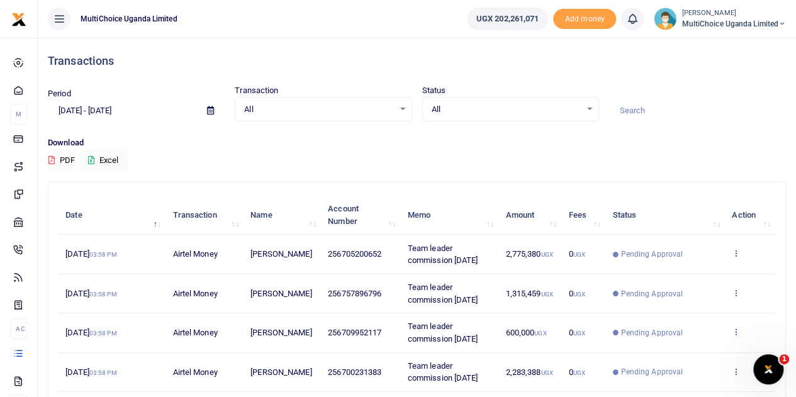
click at [584, 106] on div "All Select an option..." at bounding box center [511, 110] width 176 height 14
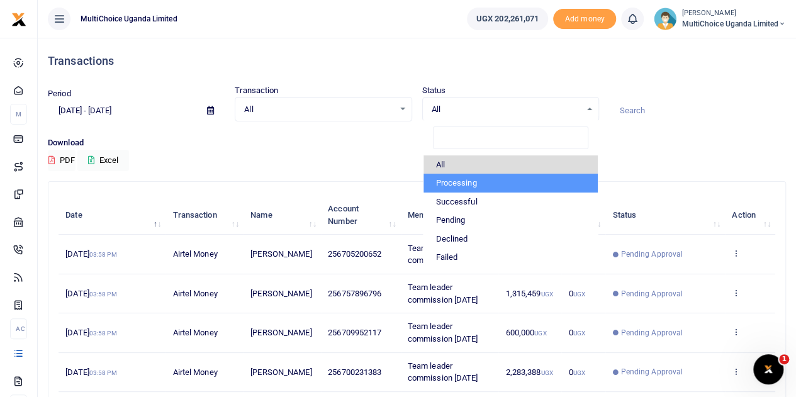
click at [480, 175] on li "Processing" at bounding box center [511, 183] width 174 height 19
select select "PROCESSING"
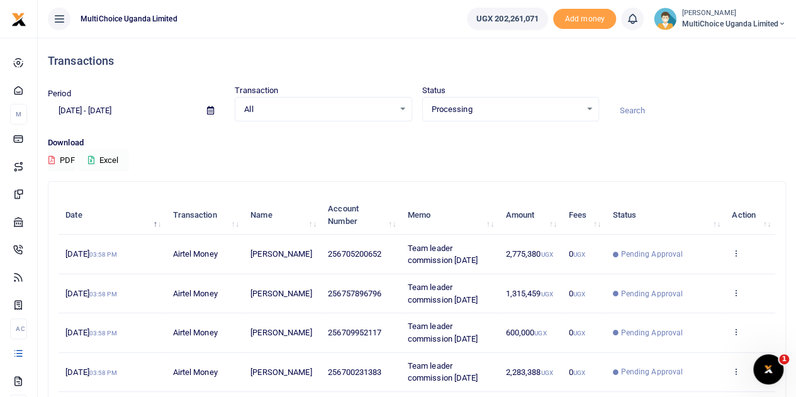
click at [98, 159] on button "Excel" at bounding box center [103, 160] width 52 height 21
